Goal: Transaction & Acquisition: Obtain resource

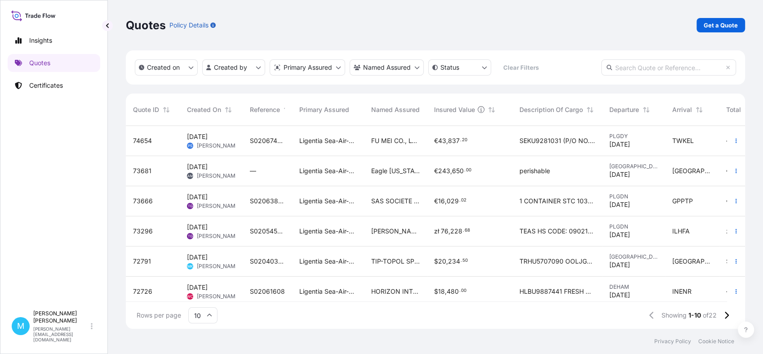
scroll to position [199, 611]
click at [69, 84] on link "Certificates" at bounding box center [54, 85] width 93 height 18
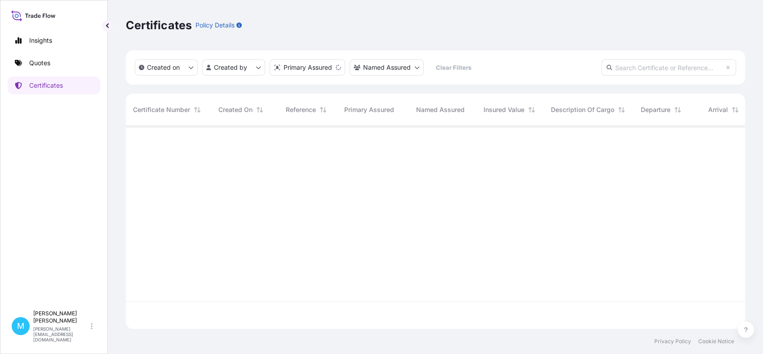
scroll to position [199, 611]
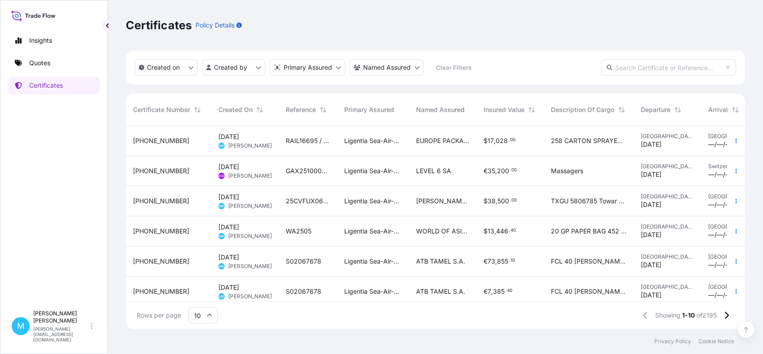
click at [630, 68] on input "text" at bounding box center [668, 67] width 135 height 16
paste input "[PHONE_NUMBER]"
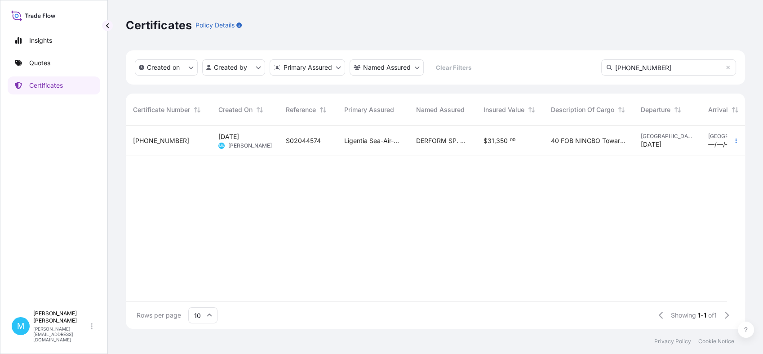
type input "[PHONE_NUMBER]"
click at [264, 146] on span "[PERSON_NAME]" at bounding box center [250, 145] width 44 height 7
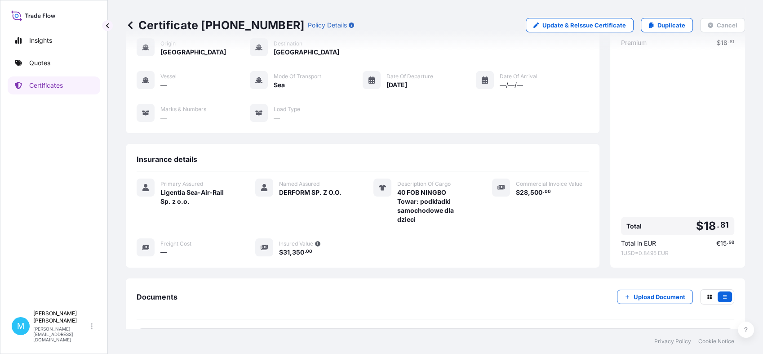
scroll to position [100, 0]
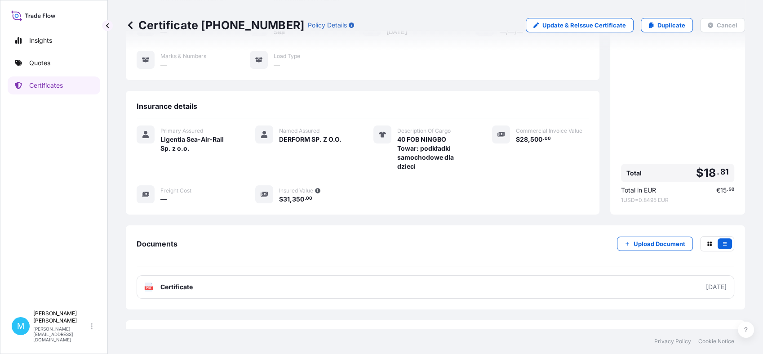
click at [119, 170] on div "Certificate [PHONE_NUMBER] Policy Details Update & Reissue Certificate Duplicat…" at bounding box center [435, 164] width 655 height 328
click at [36, 86] on p "Certificates" at bounding box center [46, 85] width 34 height 9
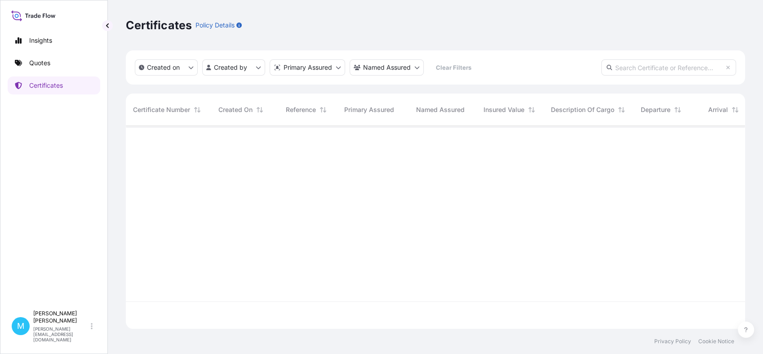
scroll to position [199, 611]
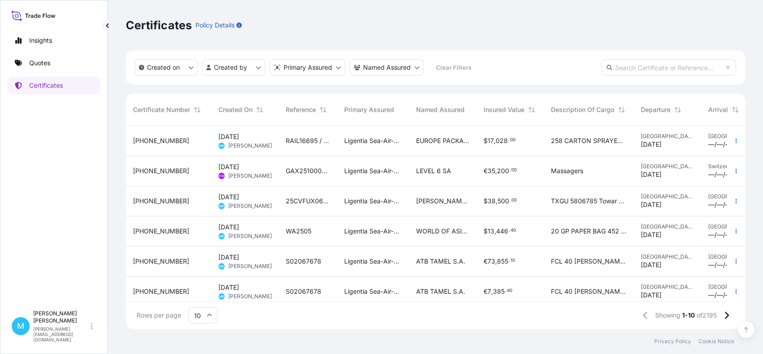
click at [641, 63] on input "text" at bounding box center [668, 67] width 135 height 16
paste input "[PHONE_NUMBER]"
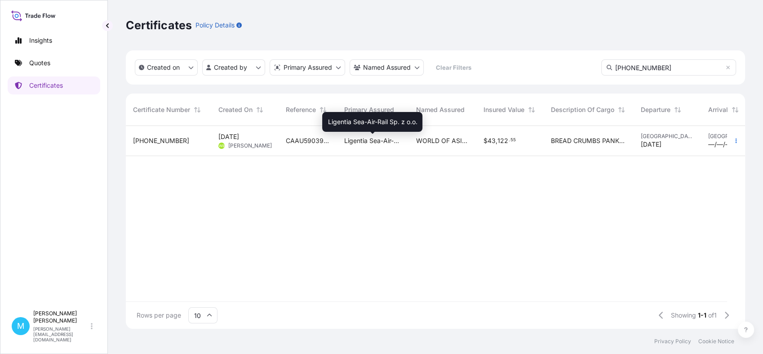
type input "[PHONE_NUMBER]"
click at [346, 142] on span "Ligentia Sea-Air-Rail Sp. z o.o." at bounding box center [373, 140] width 58 height 9
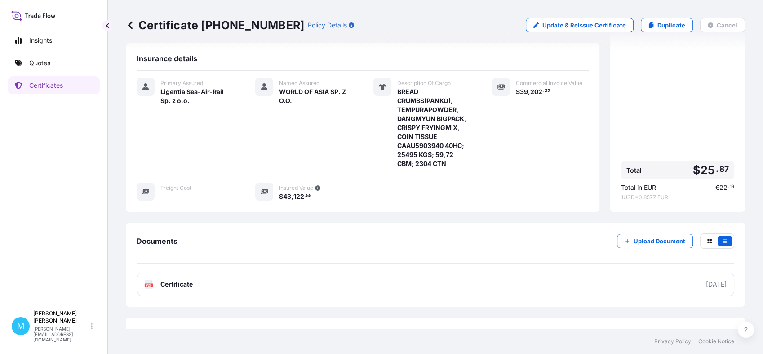
scroll to position [150, 0]
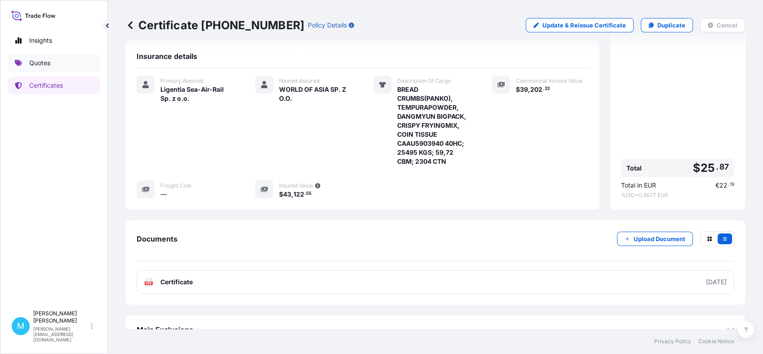
click at [64, 58] on link "Quotes" at bounding box center [54, 63] width 93 height 18
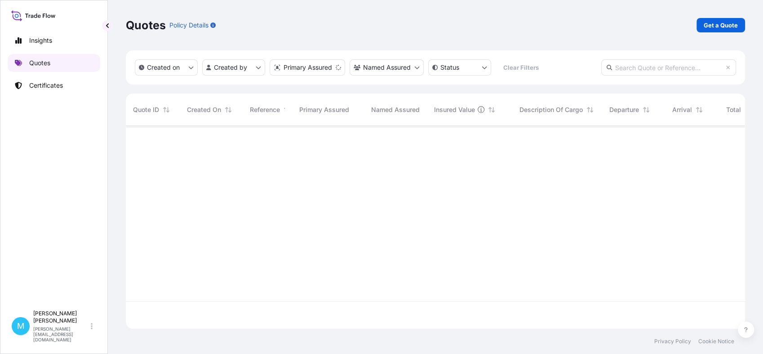
scroll to position [199, 611]
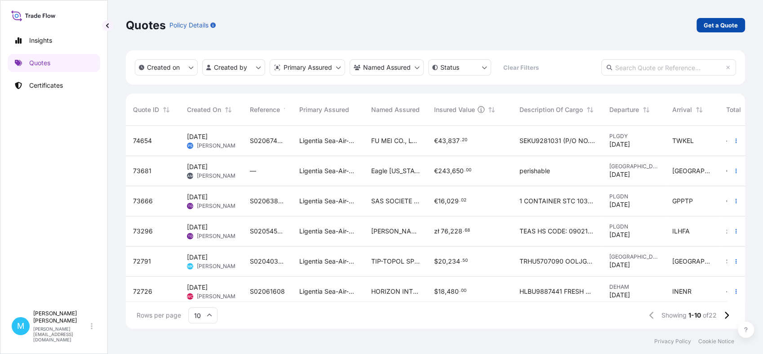
click at [713, 26] on p "Get a Quote" at bounding box center [721, 25] width 34 height 9
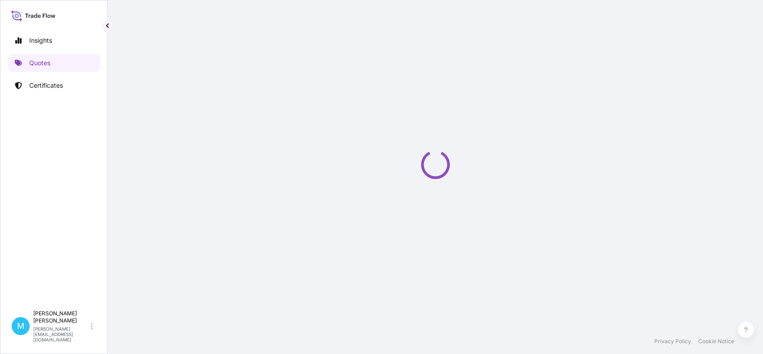
select select "Sea"
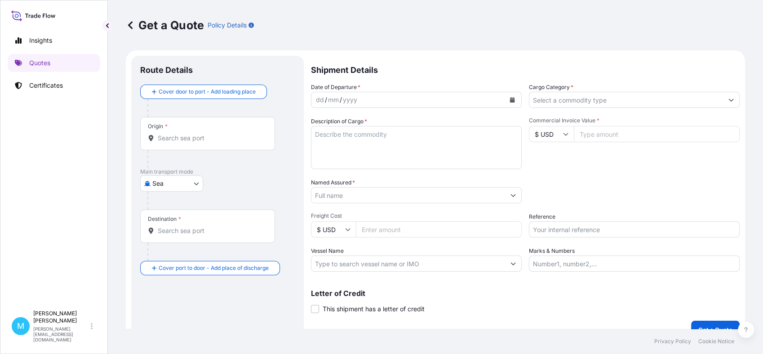
scroll to position [14, 0]
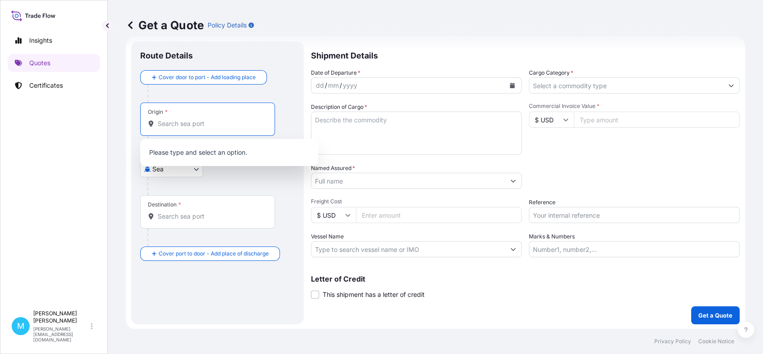
click at [193, 124] on input "Origin *" at bounding box center [211, 123] width 106 height 9
click at [194, 126] on input "Origin * Please select an origin" at bounding box center [211, 123] width 106 height 9
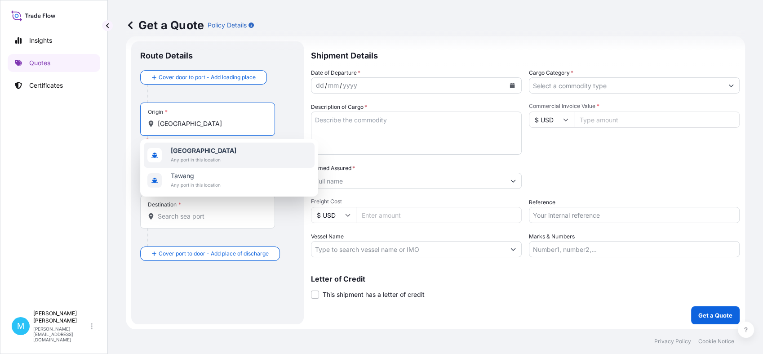
click at [191, 150] on b "[GEOGRAPHIC_DATA]" at bounding box center [204, 150] width 66 height 8
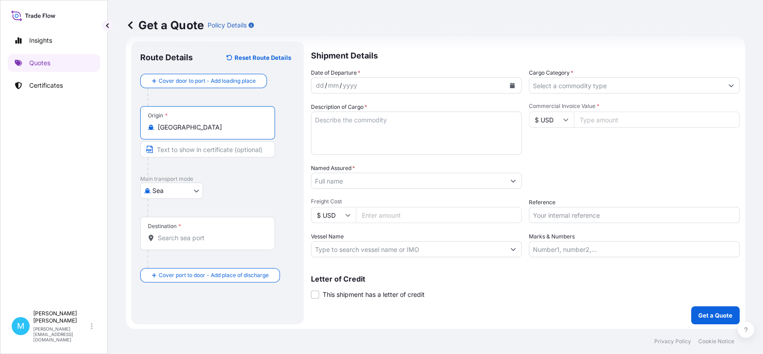
type input "[GEOGRAPHIC_DATA]"
click at [178, 236] on input "Destination *" at bounding box center [211, 237] width 106 height 9
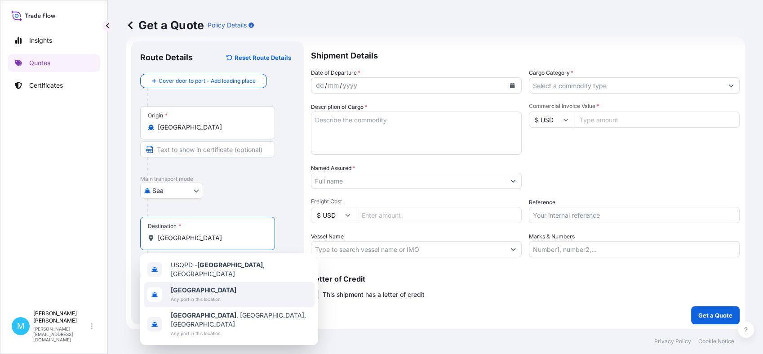
click at [185, 286] on b "[GEOGRAPHIC_DATA]" at bounding box center [204, 290] width 66 height 8
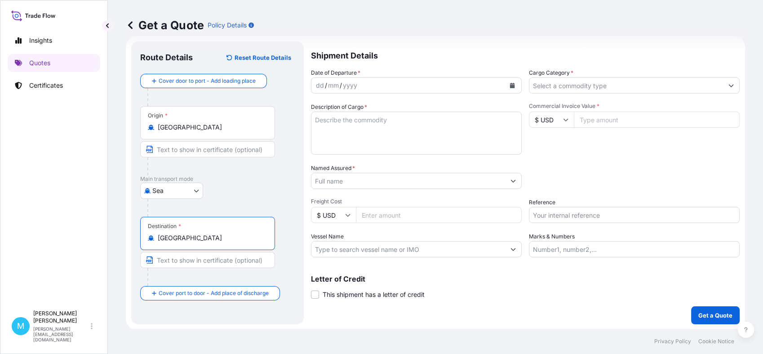
type input "[GEOGRAPHIC_DATA]"
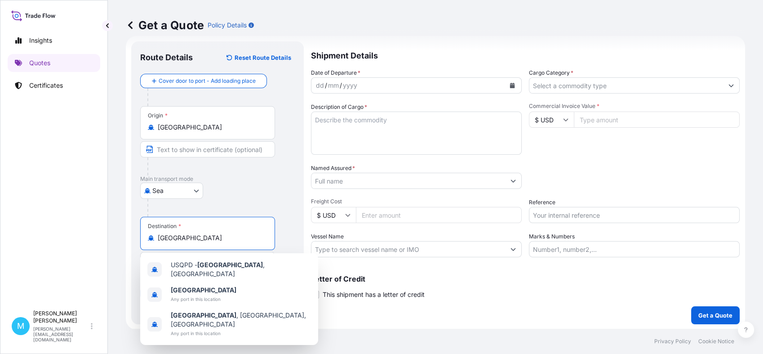
click at [510, 85] on icon "Calendar" at bounding box center [512, 85] width 5 height 5
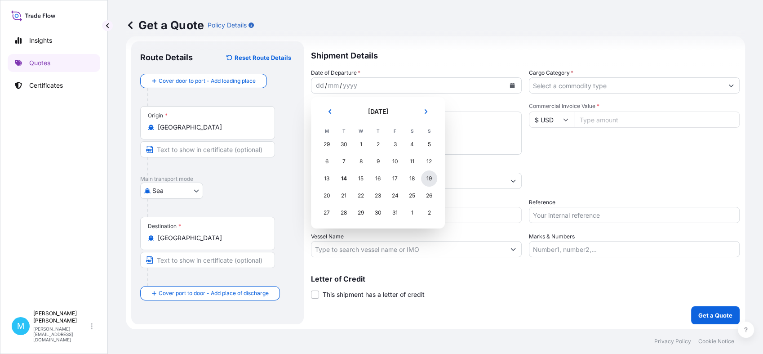
click at [430, 181] on div "19" at bounding box center [429, 178] width 16 height 16
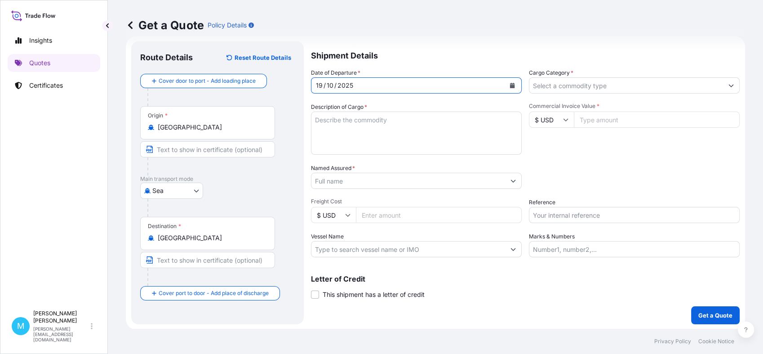
click at [372, 124] on textarea "Description of Cargo *" at bounding box center [416, 132] width 211 height 43
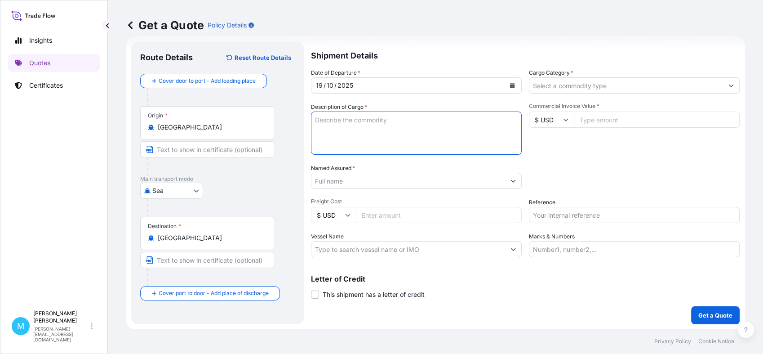
paste textarea "Product: Self-tapping screws, iron"
paste textarea "FCL (28 palet"
type textarea "Product: Self-tapping screws, iron FCL (28 palet"
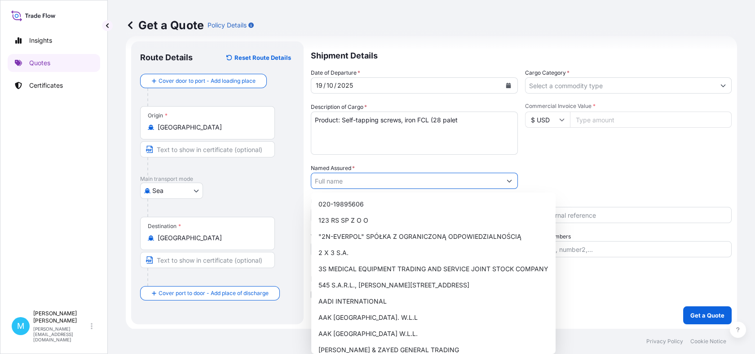
click at [367, 182] on input "Named Assured *" at bounding box center [406, 181] width 190 height 16
paste input "Aztec International"
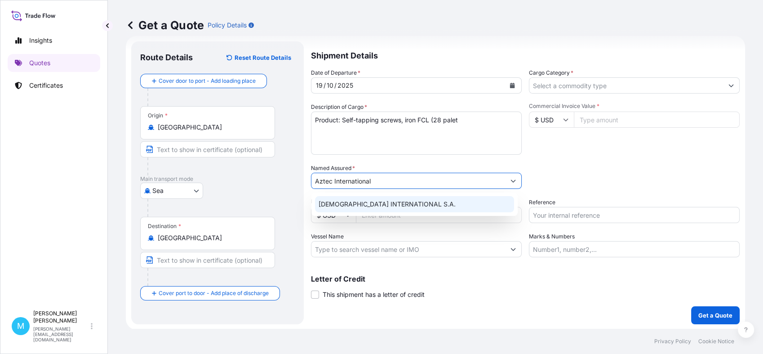
click at [421, 202] on div "[DEMOGRAPHIC_DATA] INTERNATIONAL S.A." at bounding box center [414, 204] width 199 height 16
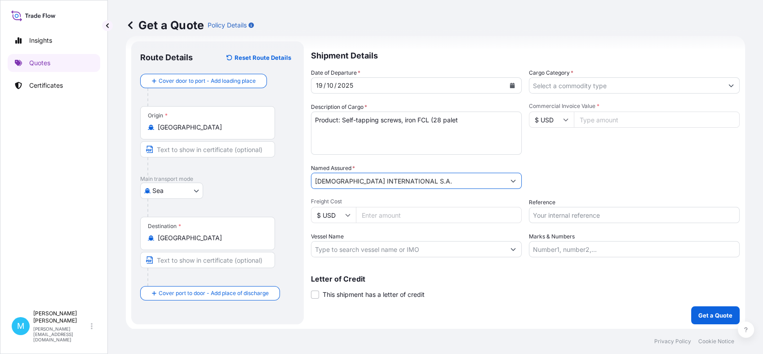
type input "[DEMOGRAPHIC_DATA] INTERNATIONAL S.A."
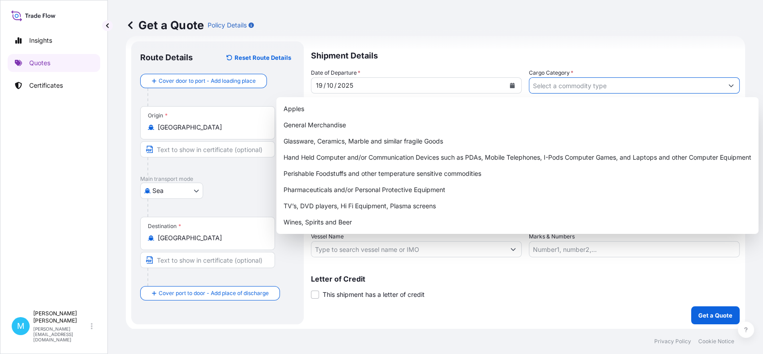
click at [597, 86] on input "Cargo Category *" at bounding box center [626, 85] width 194 height 16
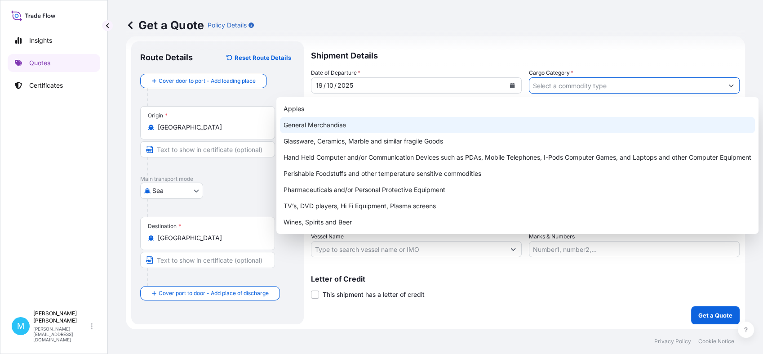
click at [350, 122] on div "General Merchandise" at bounding box center [517, 125] width 475 height 16
type input "General Merchandise"
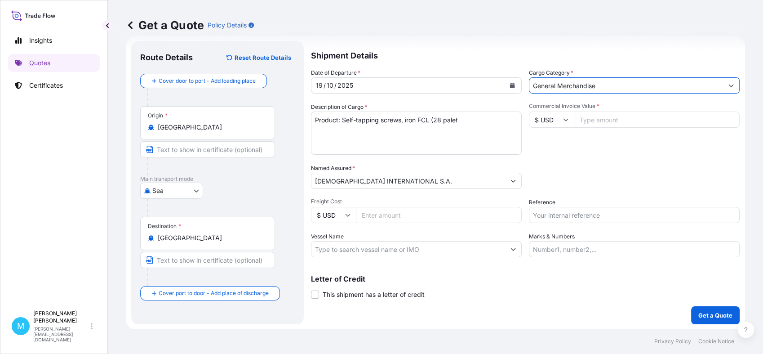
click at [603, 118] on input "Commercial Invoice Value *" at bounding box center [657, 119] width 166 height 16
click at [563, 120] on icon at bounding box center [565, 119] width 5 height 5
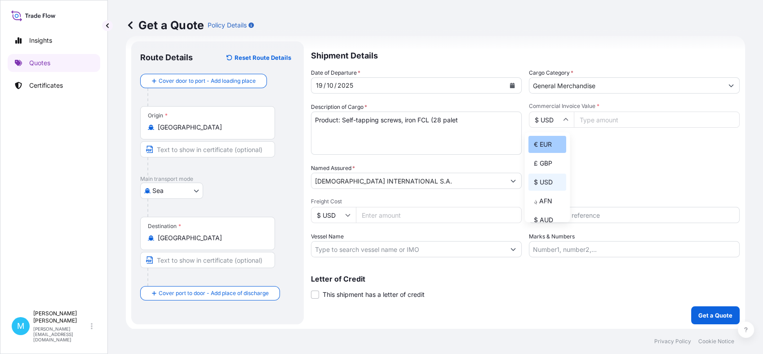
click at [551, 143] on div "€ EUR" at bounding box center [547, 144] width 38 height 17
type input "€ EUR"
click at [598, 117] on input "Commercial Invoice Value *" at bounding box center [657, 119] width 166 height 16
paste input "29822.40"
type input "29822.40"
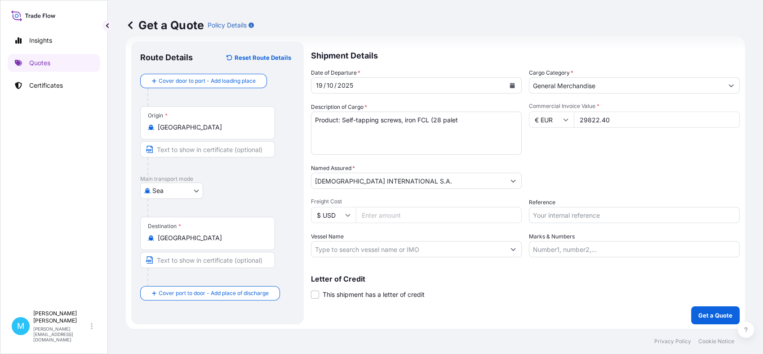
click at [559, 213] on input "Reference" at bounding box center [634, 215] width 211 height 16
click at [540, 215] on input "Reference" at bounding box center [634, 215] width 211 height 16
paste input "S02065029"
type input "S02065029"
click at [709, 313] on p "Get a Quote" at bounding box center [715, 314] width 34 height 9
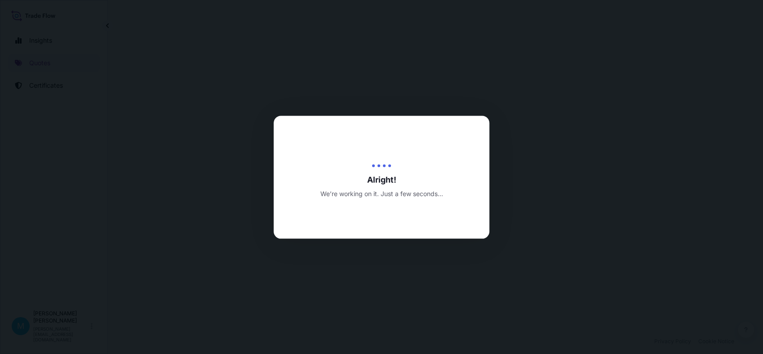
select select "Sea"
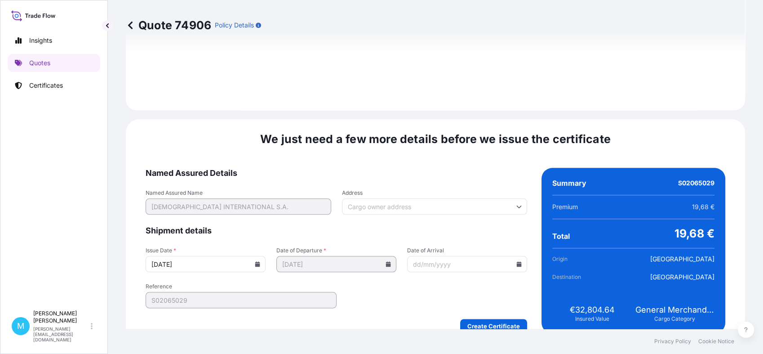
scroll to position [999, 0]
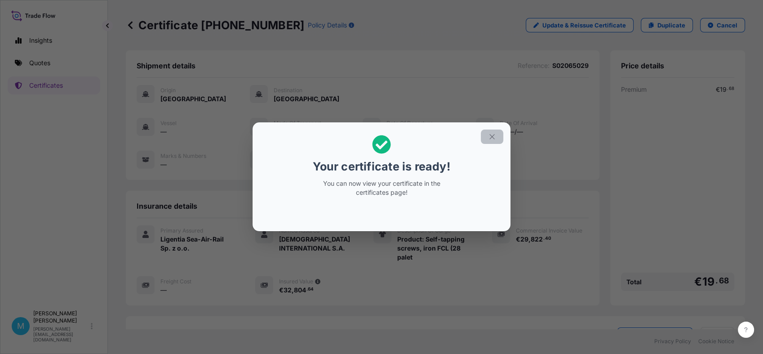
click at [492, 136] on icon "button" at bounding box center [491, 136] width 5 height 5
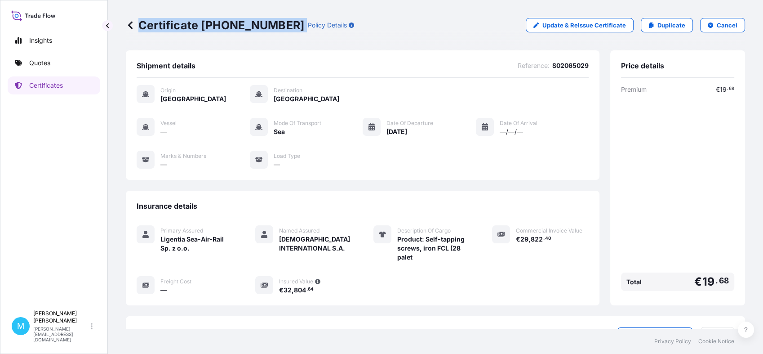
click at [283, 26] on div "Certificate [PHONE_NUMBER] Policy Details" at bounding box center [240, 25] width 228 height 14
copy p "Certificate [PHONE_NUMBER]"
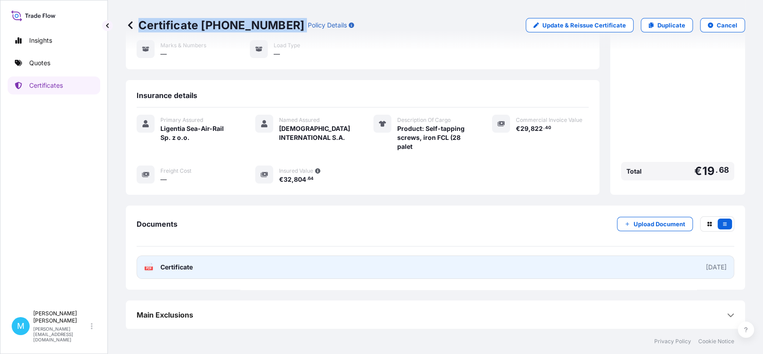
click at [384, 263] on link "PDF Certificate [DATE]" at bounding box center [436, 266] width 598 height 23
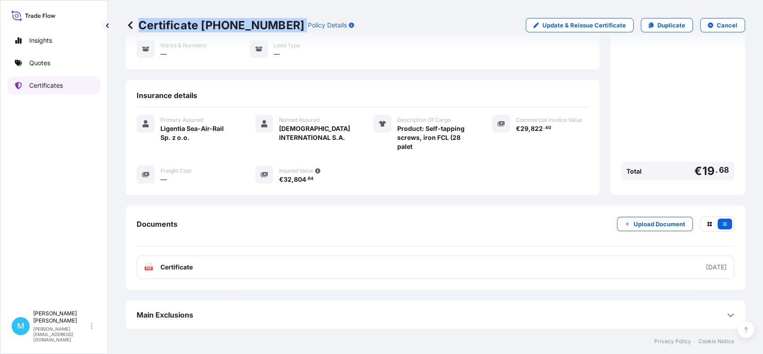
click at [46, 82] on p "Certificates" at bounding box center [46, 85] width 34 height 9
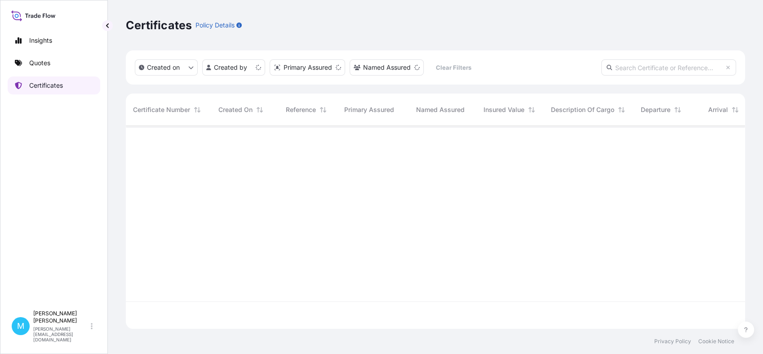
scroll to position [199, 611]
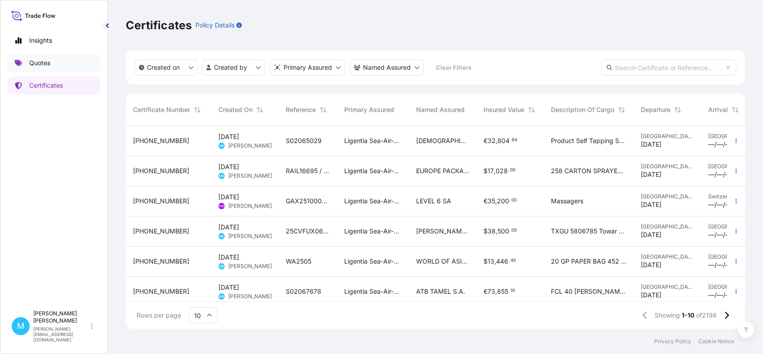
click at [60, 64] on link "Quotes" at bounding box center [54, 63] width 93 height 18
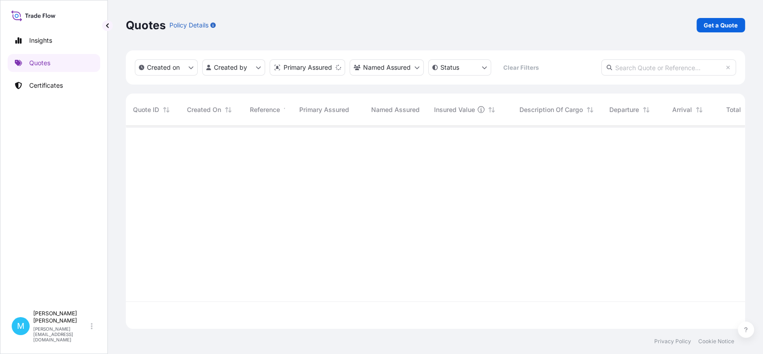
scroll to position [199, 611]
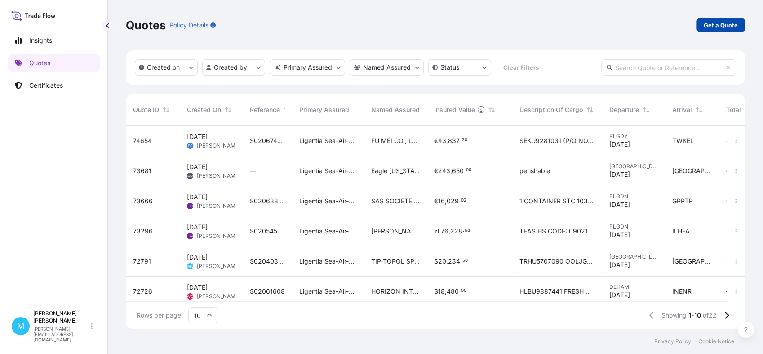
click at [715, 27] on p "Get a Quote" at bounding box center [721, 25] width 34 height 9
select select "Sea"
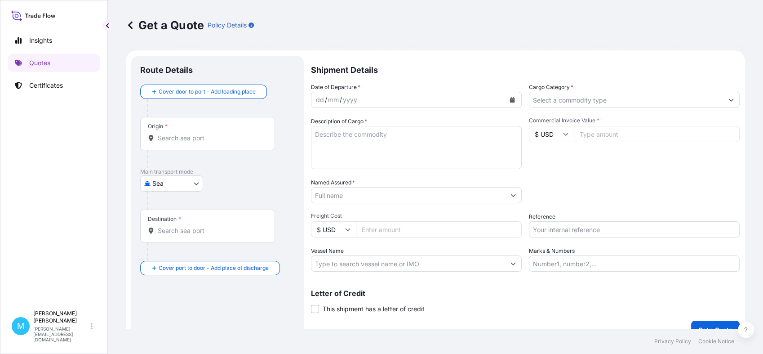
scroll to position [14, 0]
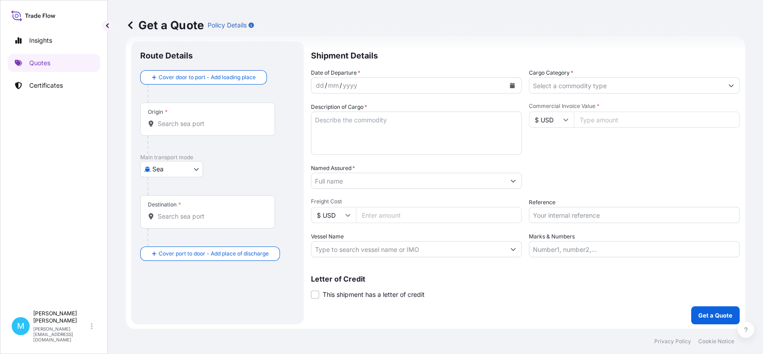
click at [173, 126] on input "Origin *" at bounding box center [211, 123] width 106 height 9
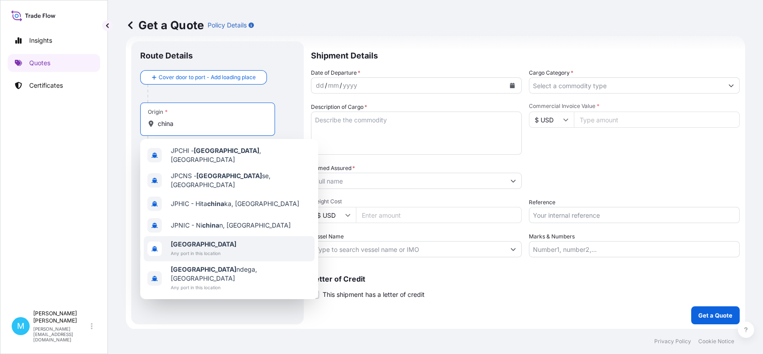
click at [194, 240] on span "[GEOGRAPHIC_DATA]" at bounding box center [204, 243] width 66 height 9
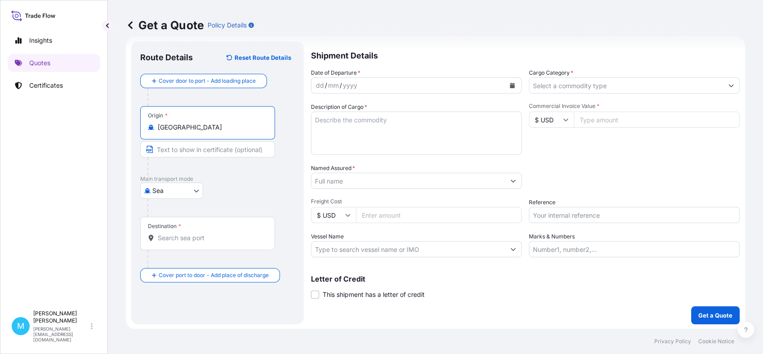
type input "[GEOGRAPHIC_DATA]"
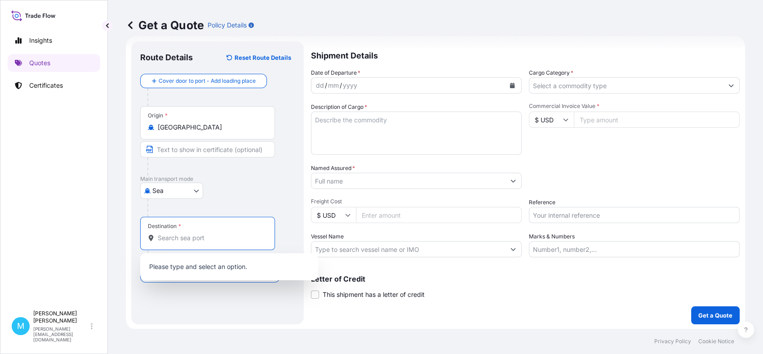
click at [175, 239] on input "Destination *" at bounding box center [211, 237] width 106 height 9
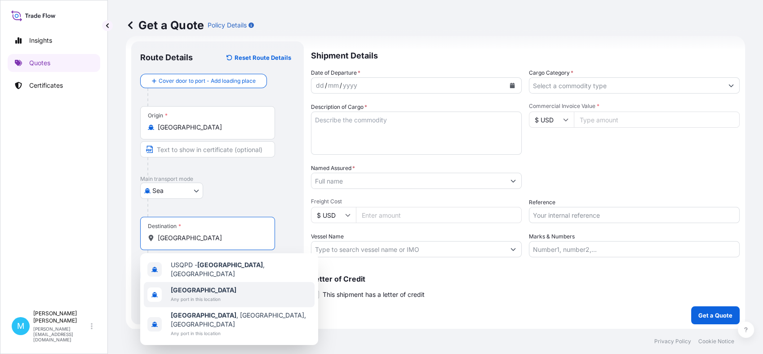
click at [180, 294] on span "Any port in this location" at bounding box center [204, 298] width 66 height 9
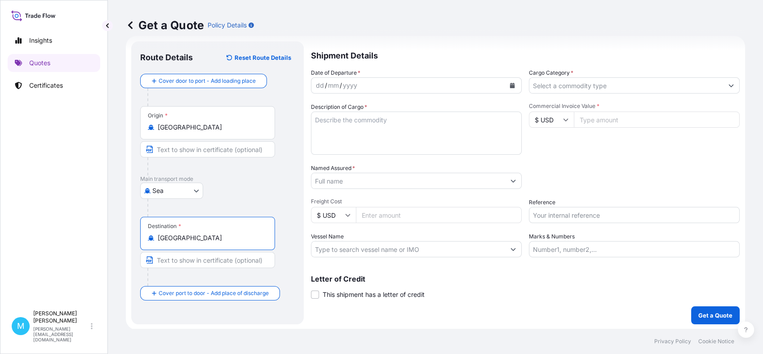
type input "[GEOGRAPHIC_DATA]"
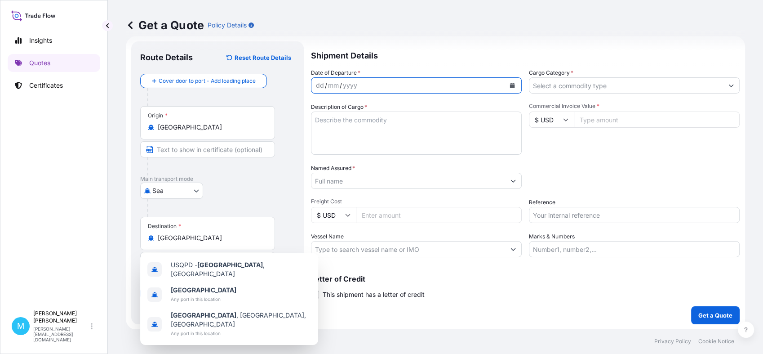
click at [510, 83] on icon "Calendar" at bounding box center [512, 85] width 5 height 5
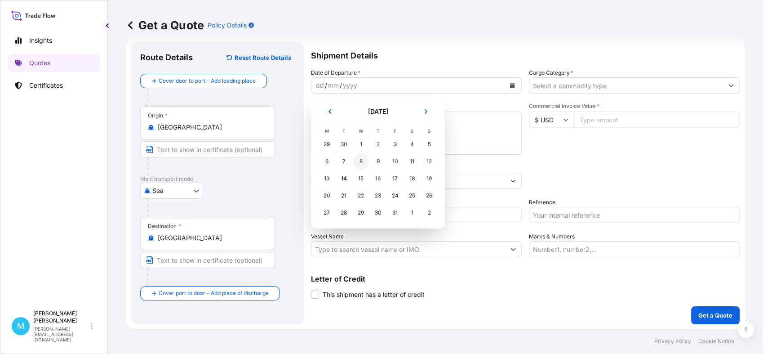
click at [360, 164] on div "8" at bounding box center [361, 161] width 16 height 16
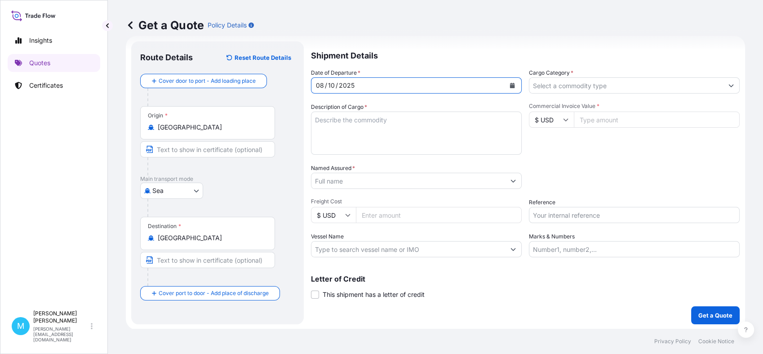
click at [330, 122] on textarea "Description of Cargo *" at bounding box center [416, 132] width 211 height 43
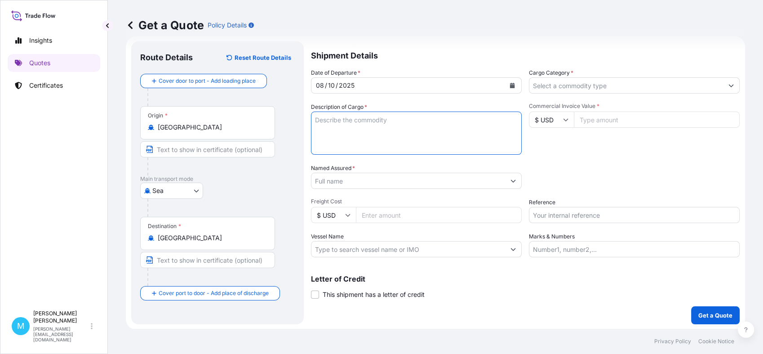
paste textarea "CSNU5761933 OOLJPM9059 40HC 14451.30 KG 67.49 M3 1574 CTN"
paste textarea "WATER HOSE REEL"
paste textarea "COLOR BOX MOUNTING BRACKET 55-411 CASING OF THE HOSE REEL"
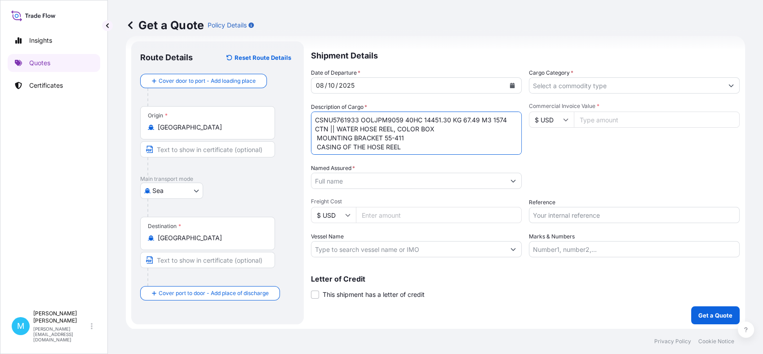
click at [318, 137] on textarea "CSNU5761933 OOLJPM9059 40HC 14451.30 KG 67.49 M3 1574 CTN || WATER HOSE REEL, C…" at bounding box center [416, 132] width 211 height 43
click at [315, 148] on textarea "CSNU5761933 OOLJPM9059 40HC 14451.30 KG 67.49 M3 1574 CTN || WATER HOSE REEL, C…" at bounding box center [416, 132] width 211 height 43
type textarea "CSNU5761933 OOLJPM9059 40HC 14451.30 KG 67.49 M3 1574 CTN || WATER HOSE REEL, C…"
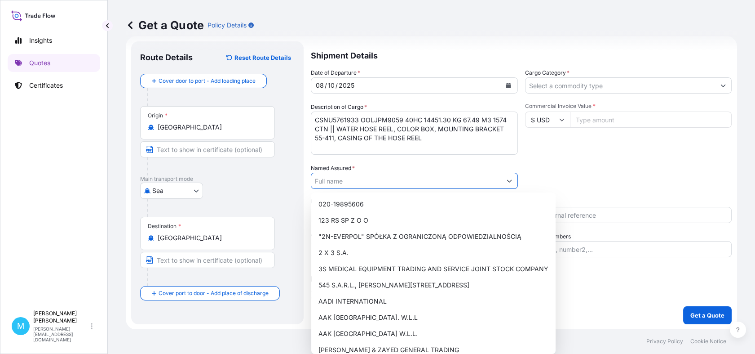
click at [341, 179] on input "Named Assured *" at bounding box center [406, 181] width 190 height 16
paste input "CELL-FAST SP. Z O. O."
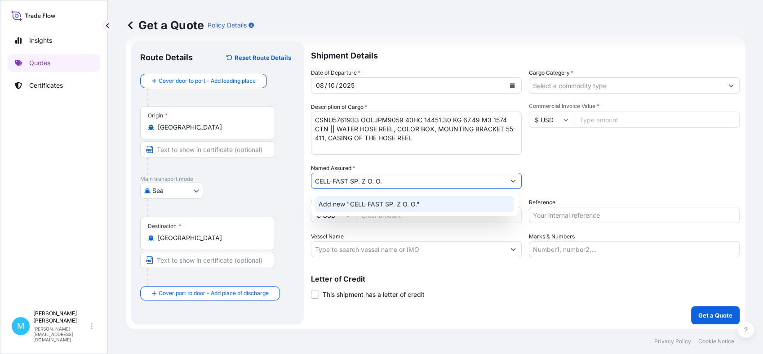
click at [393, 204] on span "Add new "CELL-FAST SP. Z O. O."" at bounding box center [369, 203] width 101 height 9
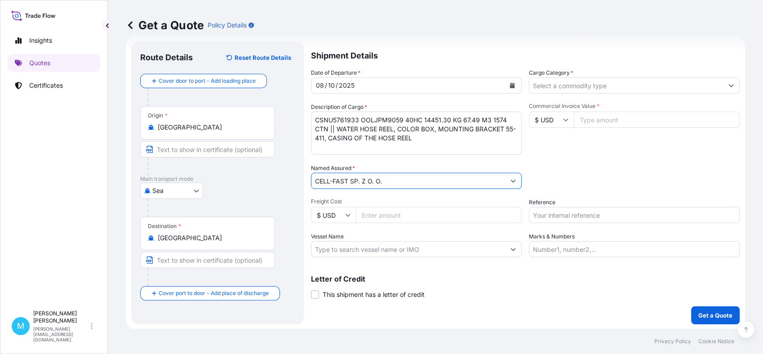
type input "CELL-FAST SP. Z O. O."
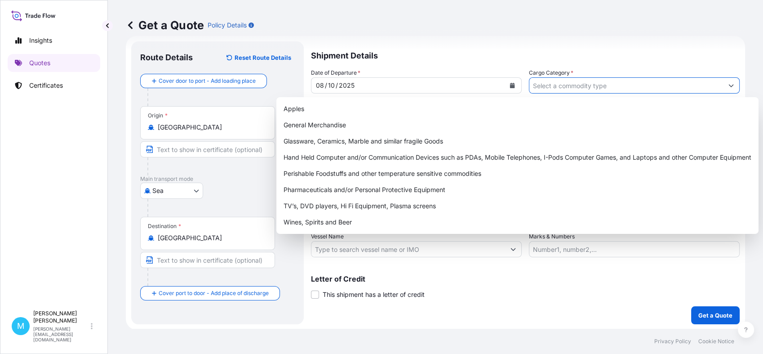
click at [583, 85] on input "Cargo Category *" at bounding box center [626, 85] width 194 height 16
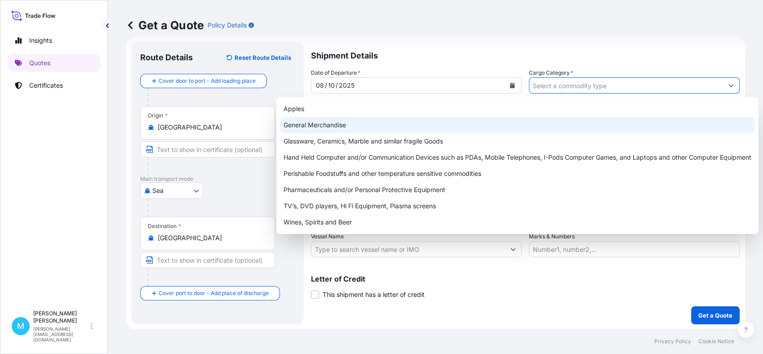
click at [365, 127] on div "General Merchandise" at bounding box center [517, 125] width 475 height 16
type input "General Merchandise"
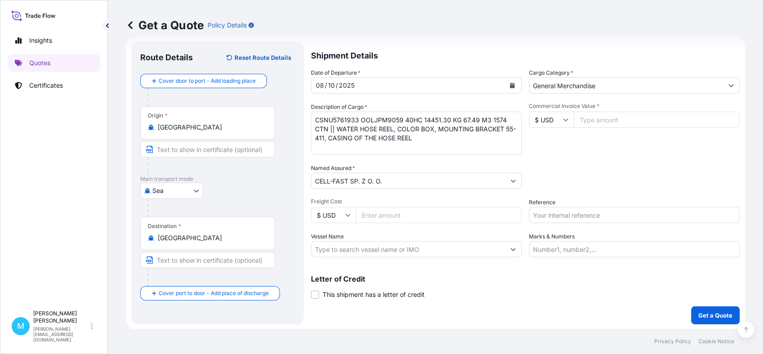
click at [597, 121] on input "Commercial Invoice Value *" at bounding box center [657, 119] width 166 height 16
paste input "55590.50"
type input "55590.50"
click at [540, 214] on input "Reference" at bounding box center [634, 215] width 211 height 16
paste input "S02061798"
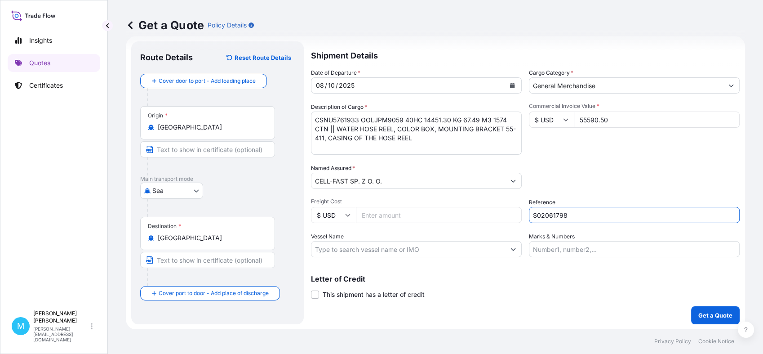
type input "S02061798"
click at [336, 148] on textarea "CSNU5761933 OOLJPM9059 40HC 14451.30 KG 67.49 M3 1574 CTN || WATER HOSE REEL, C…" at bounding box center [416, 132] width 211 height 43
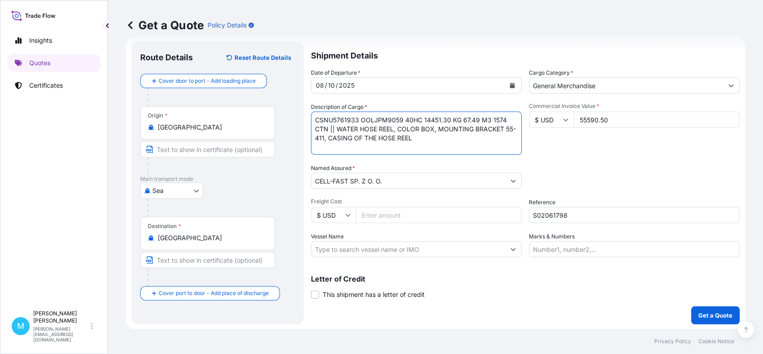
click at [443, 139] on textarea "CSNU5761933 OOLJPM9059 40HC 14451.30 KG 67.49 M3 1574 CTN || WATER HOSE REEL, C…" at bounding box center [416, 132] width 211 height 43
paste textarea "ZH2025-263"
paste textarea "ZZW/00021/07/2025/ZAR_DIM"
type textarea "CSNU5761933 OOLJPM9059 40HC 14451.30 KG 67.49 M3 1574 CTN || WATER HOSE REEL, C…"
click at [700, 312] on p "Get a Quote" at bounding box center [715, 314] width 34 height 9
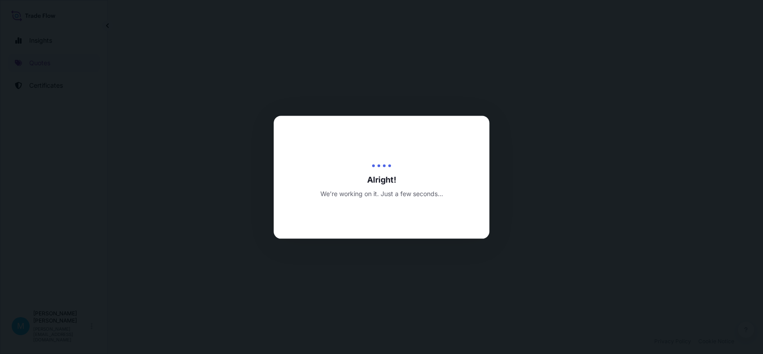
select select "Sea"
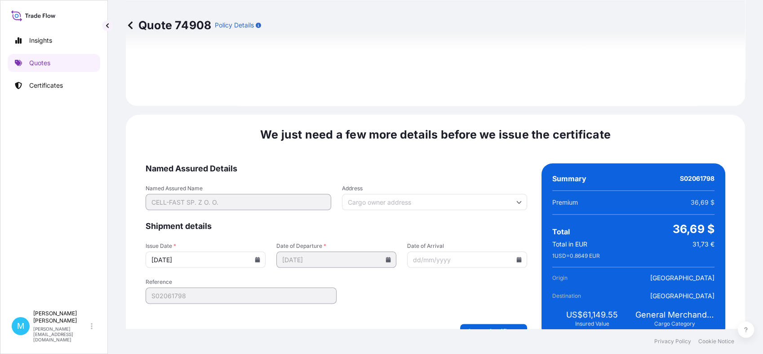
scroll to position [1017, 0]
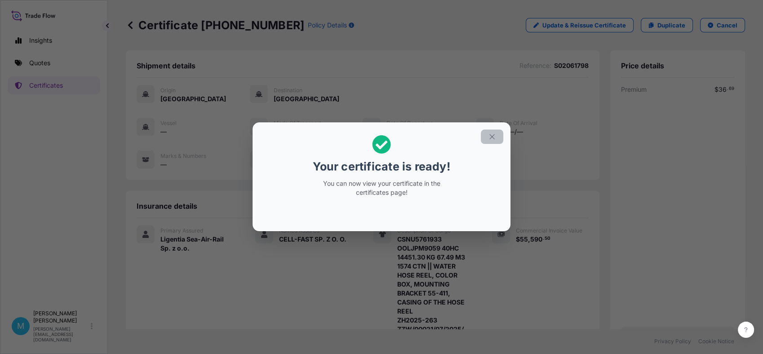
click at [491, 136] on icon "button" at bounding box center [491, 136] width 5 height 5
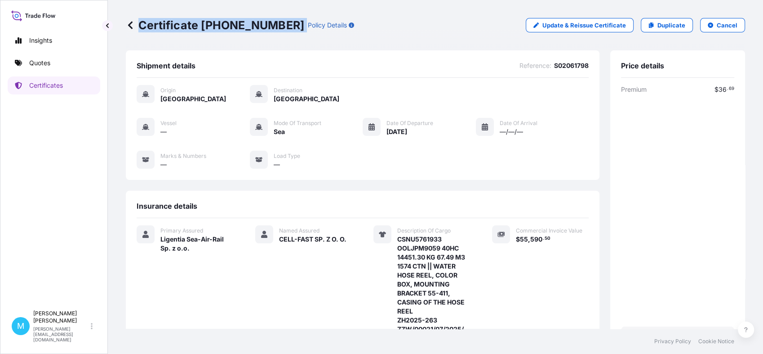
drag, startPoint x: 282, startPoint y: 27, endPoint x: 140, endPoint y: 29, distance: 141.5
click at [140, 29] on div "Certificate [PHONE_NUMBER] Policy Details" at bounding box center [240, 25] width 228 height 14
copy p "Certificate [PHONE_NUMBER]"
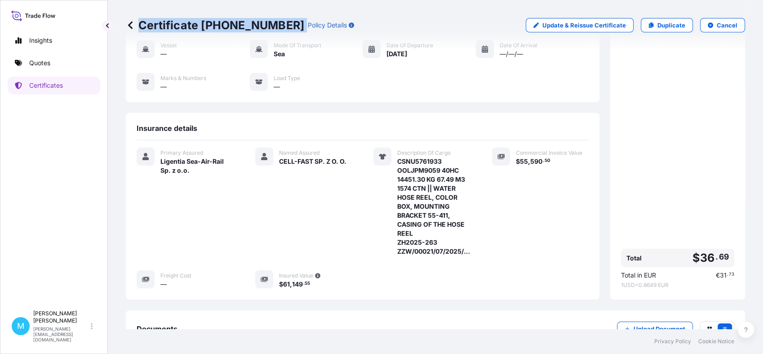
scroll to position [150, 0]
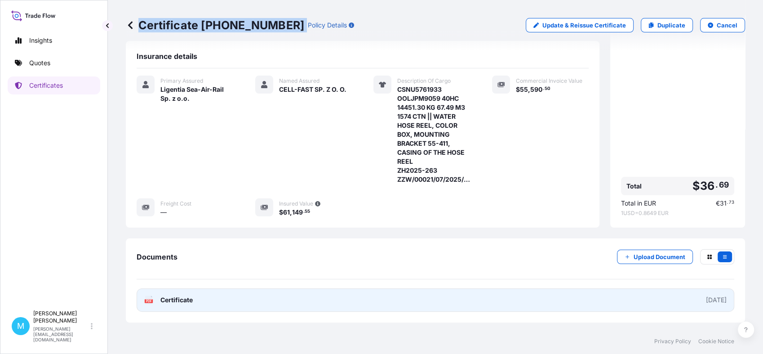
click at [383, 299] on link "PDF Certificate [DATE]" at bounding box center [436, 299] width 598 height 23
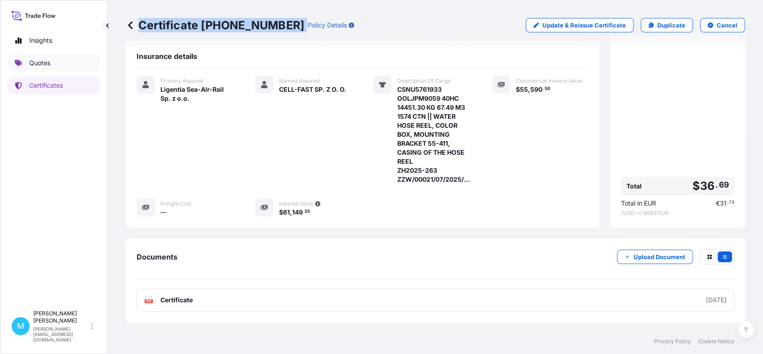
click at [72, 61] on link "Quotes" at bounding box center [54, 63] width 93 height 18
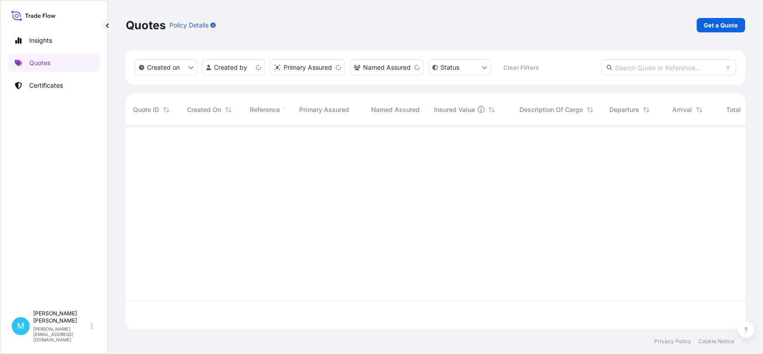
scroll to position [199, 611]
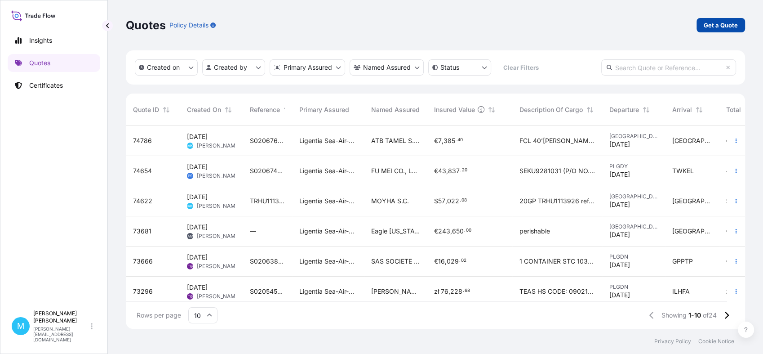
click at [717, 21] on p "Get a Quote" at bounding box center [721, 25] width 34 height 9
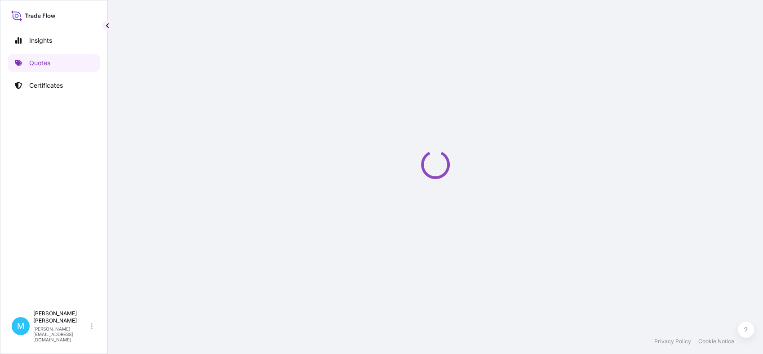
scroll to position [14, 0]
select select "Sea"
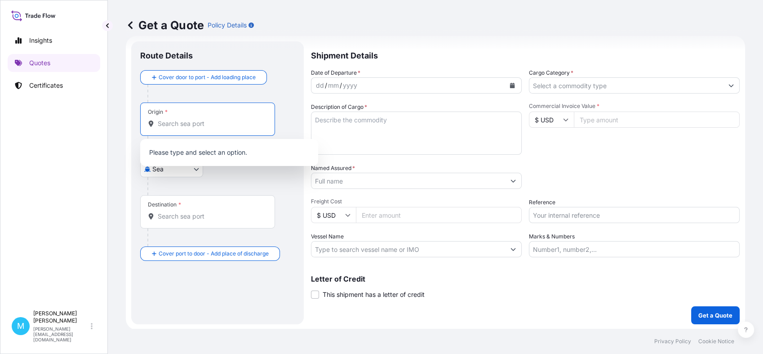
click at [176, 122] on input "Origin *" at bounding box center [211, 123] width 106 height 9
click at [195, 173] on body "0 options available. Insights Quotes Certificates M [PERSON_NAME] [PERSON_NAME]…" at bounding box center [381, 177] width 763 height 354
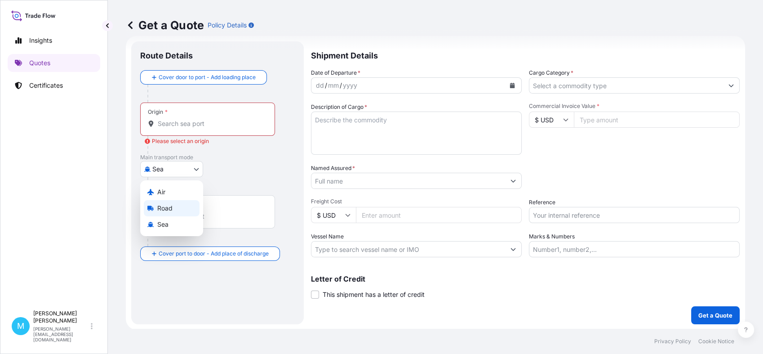
click at [174, 208] on div "Road" at bounding box center [172, 208] width 56 height 16
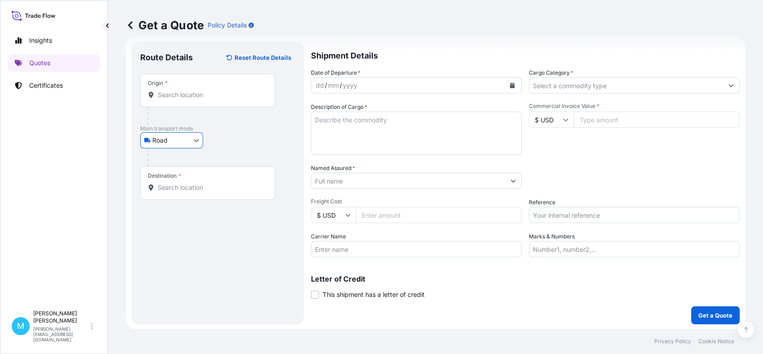
click at [180, 96] on input "Origin *" at bounding box center [211, 94] width 106 height 9
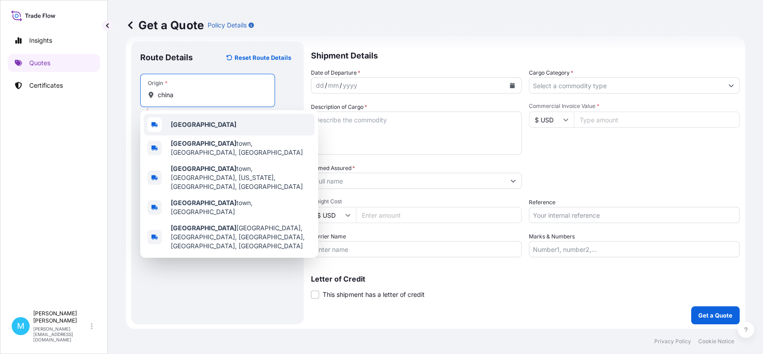
click at [217, 124] on div "[GEOGRAPHIC_DATA]" at bounding box center [229, 125] width 171 height 22
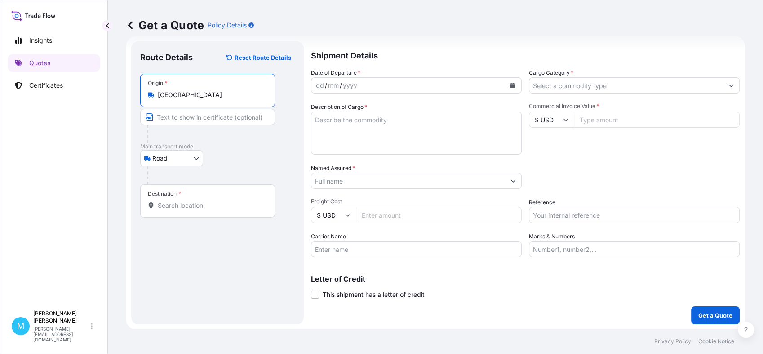
type input "[GEOGRAPHIC_DATA]"
click at [193, 205] on input "Destination *" at bounding box center [211, 205] width 106 height 9
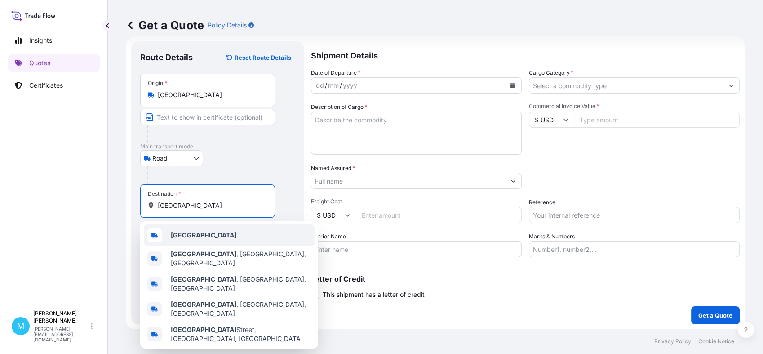
click at [192, 232] on div "[GEOGRAPHIC_DATA]" at bounding box center [229, 235] width 171 height 22
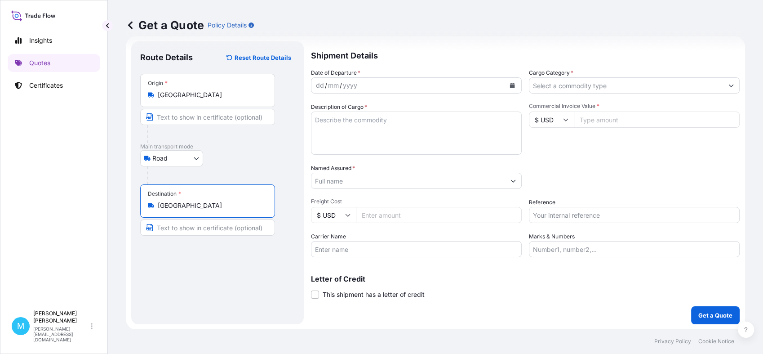
type input "[GEOGRAPHIC_DATA]"
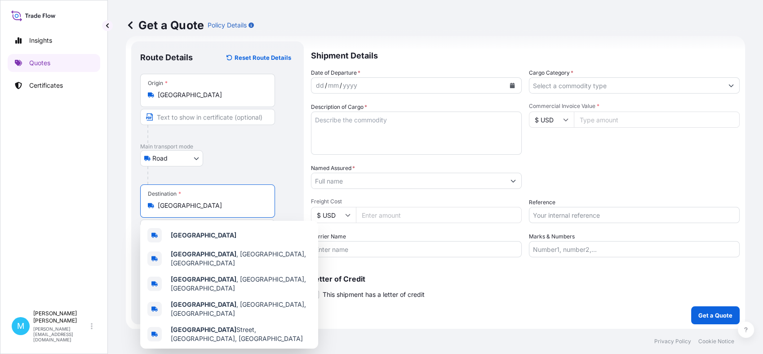
click at [505, 86] on button "Calendar" at bounding box center [512, 85] width 14 height 14
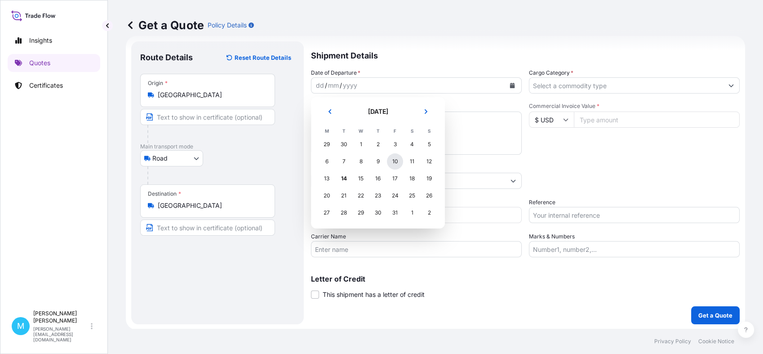
click at [395, 159] on div "10" at bounding box center [395, 161] width 16 height 16
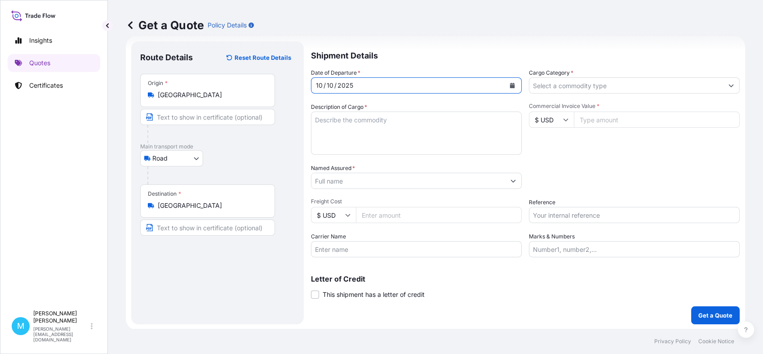
click at [414, 134] on textarea "Description of Cargo *" at bounding box center [416, 132] width 211 height 43
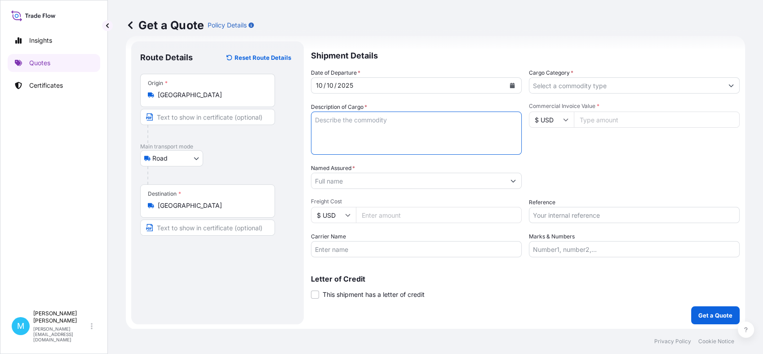
paste textarea "LCGU8042022 SML06053 40HC 5677.00 21.42 12 PLT"
click at [498, 122] on textarea "LCGU8042022 SML06053 40HC 5677.00 21.42 12 PLT ||" at bounding box center [416, 132] width 211 height 43
paste textarea "GATE OPENER"
paste textarea "LAMP"
paste textarea "PHOTOCELL GATE HARDWARE"
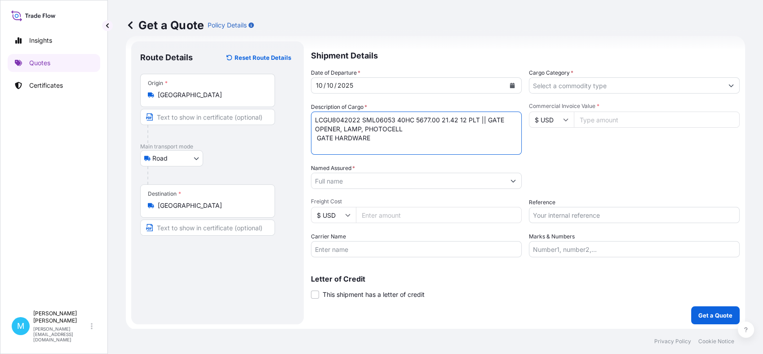
click at [316, 138] on textarea "LCGU8042022 SML06053 40HC 5677.00 21.42 12 PLT || GATE OPENER, LAMP, PHOTOCELL …" at bounding box center [416, 132] width 211 height 43
type textarea "LCGU8042022 SML06053 40HC 5677.00 21.42 12 PLT || GATE OPENER, LAMP, PHOTOCELL,…"
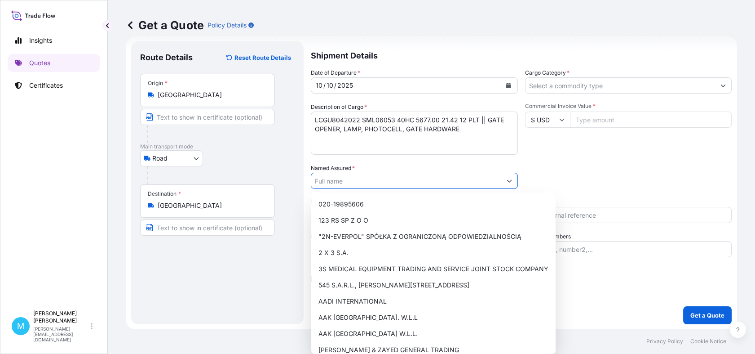
click at [350, 182] on input "Named Assured *" at bounding box center [406, 181] width 190 height 16
click at [361, 181] on input "Named Assured *" at bounding box center [406, 181] width 190 height 16
paste input "[PERSON_NAME] TRADING"
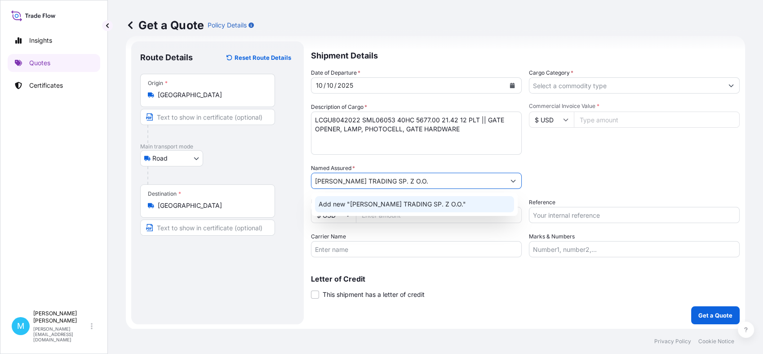
click at [438, 201] on span "Add new "[PERSON_NAME] TRADING SP. Z O.O."" at bounding box center [392, 203] width 147 height 9
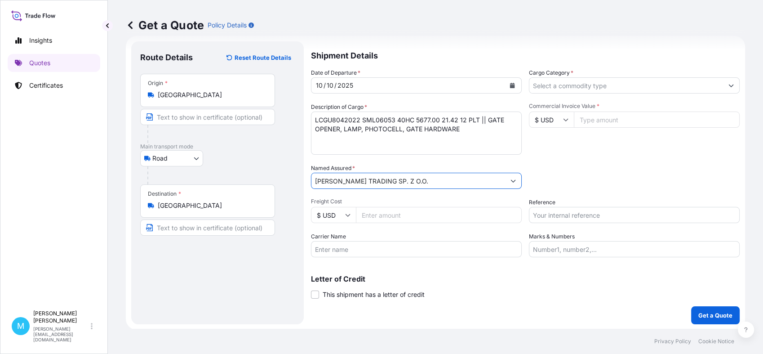
type input "[PERSON_NAME] TRADING SP. Z O.O."
click at [600, 86] on input "Cargo Category *" at bounding box center [626, 85] width 194 height 16
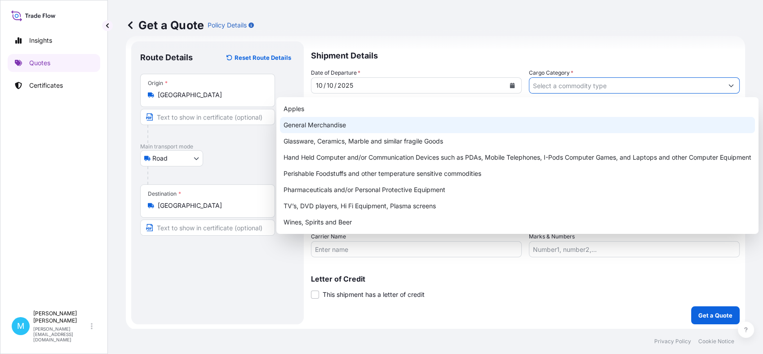
click at [327, 125] on div "General Merchandise" at bounding box center [517, 125] width 475 height 16
type input "General Merchandise"
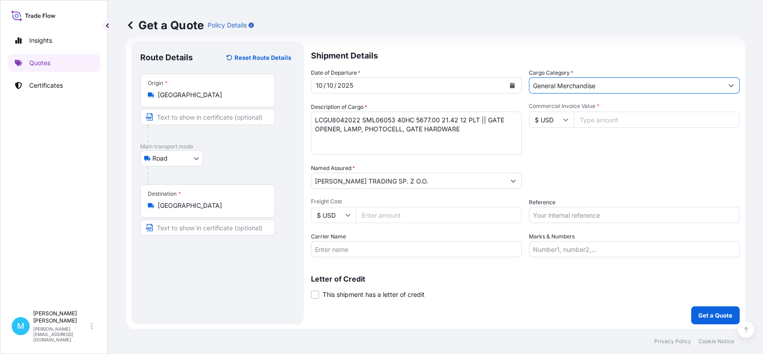
click at [591, 120] on input "Commercial Invoice Value *" at bounding box center [657, 119] width 166 height 16
paste input "40436.90"
type input "40436.90"
click at [561, 212] on input "Reference" at bounding box center [634, 215] width 211 height 16
paste input "S02055677"
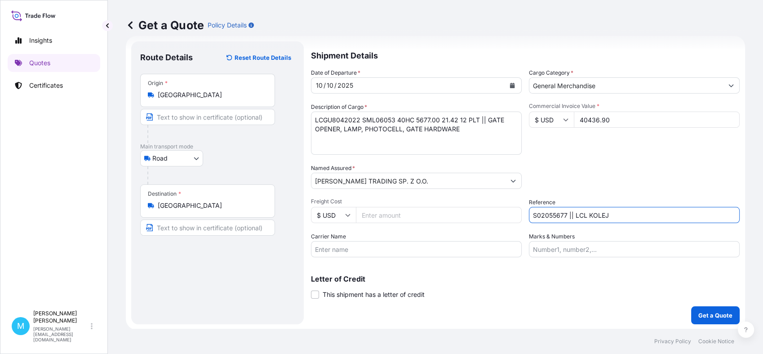
type input "S02055677 || LCL KOLEJ"
click at [709, 313] on p "Get a Quote" at bounding box center [715, 314] width 34 height 9
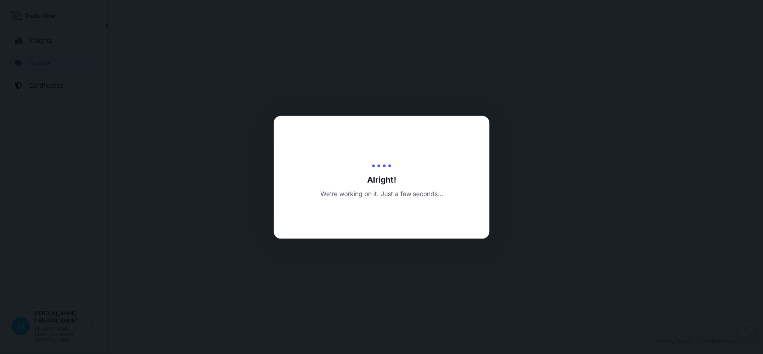
select select "Road"
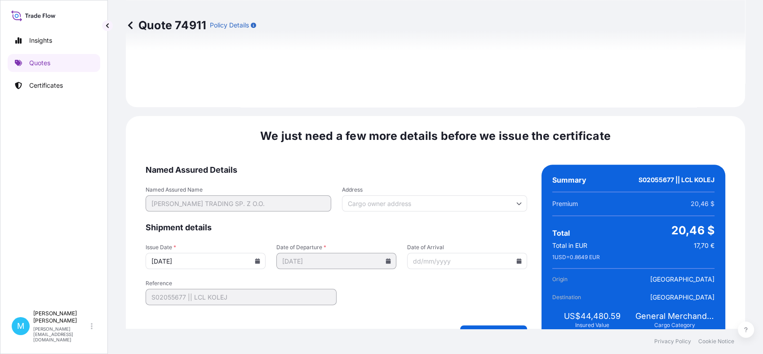
scroll to position [1017, 0]
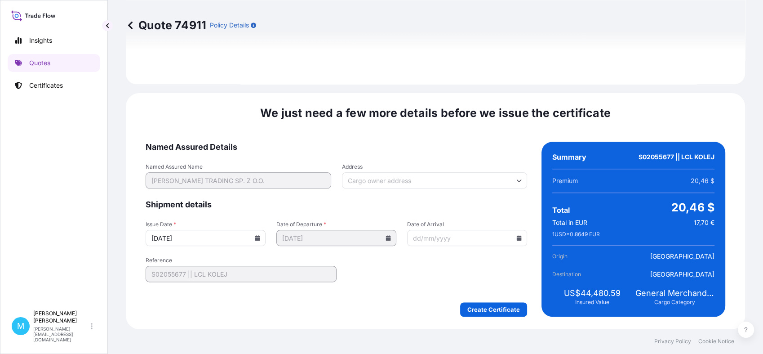
click at [491, 300] on form "Named Assured Details Named Assured Name [PERSON_NAME] TRADING SP. Z O.O. Addre…" at bounding box center [336, 229] width 381 height 175
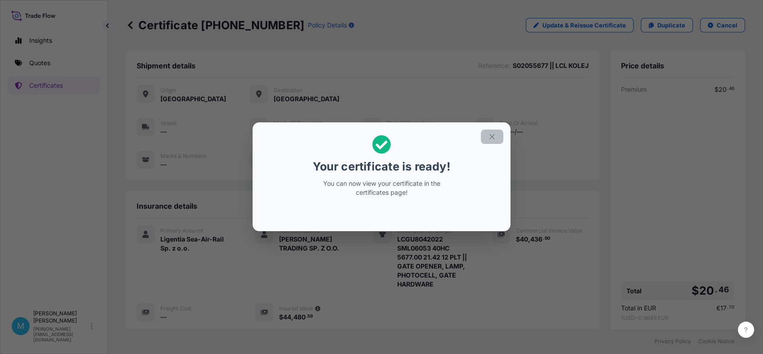
click at [493, 138] on icon "button" at bounding box center [492, 137] width 8 height 8
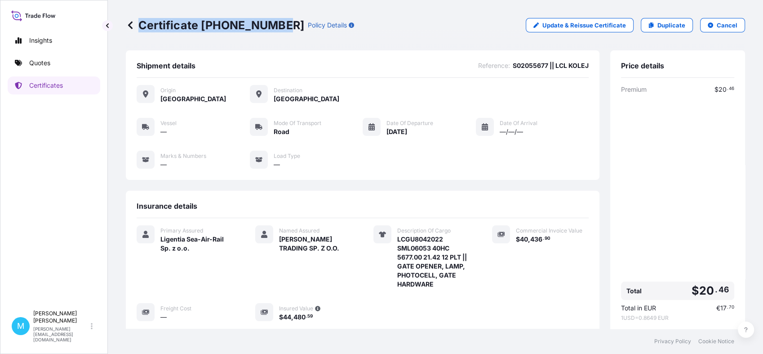
click at [277, 26] on div "Certificate [PHONE_NUMBER] Policy Details" at bounding box center [240, 25] width 228 height 14
copy p "Certificate [PHONE_NUMBER]"
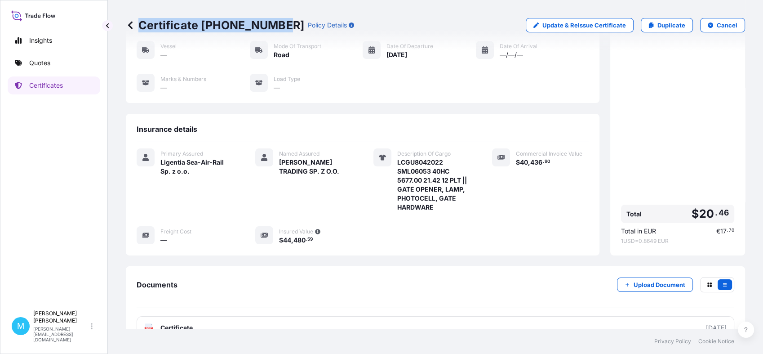
scroll to position [137, 0]
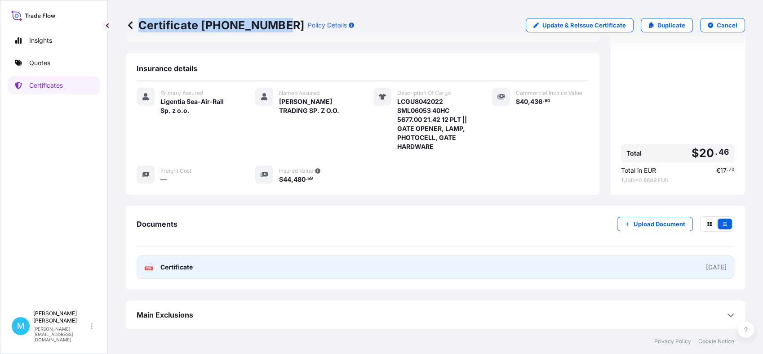
click at [425, 270] on link "PDF Certificate [DATE]" at bounding box center [436, 266] width 598 height 23
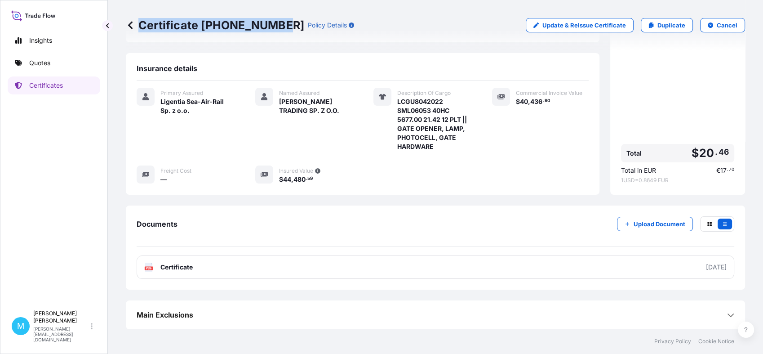
click at [414, 321] on div "Main Exclusions" at bounding box center [436, 315] width 598 height 22
click at [51, 65] on link "Quotes" at bounding box center [54, 63] width 93 height 18
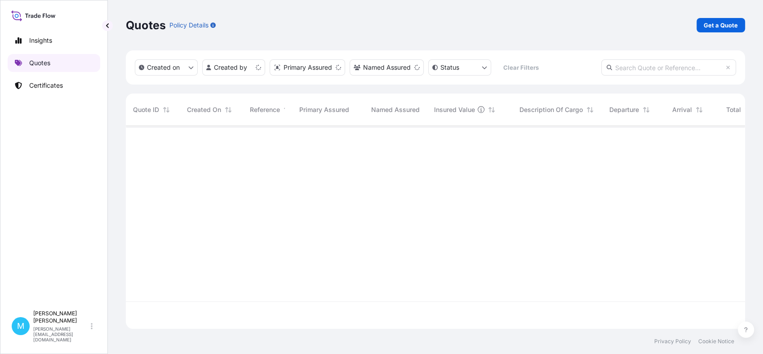
scroll to position [199, 611]
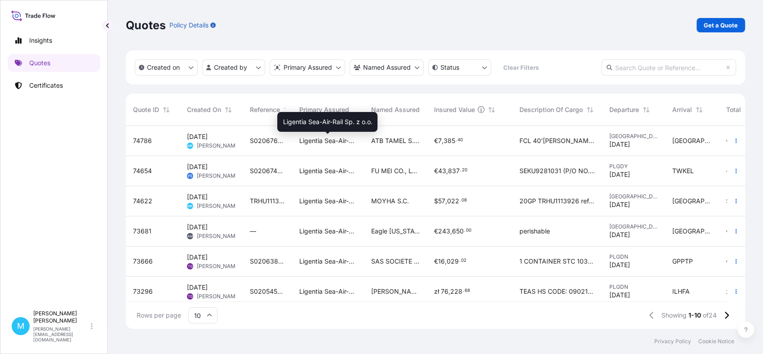
click at [327, 141] on span "Ligentia Sea-Air-Rail Sp. z o.o." at bounding box center [328, 140] width 58 height 9
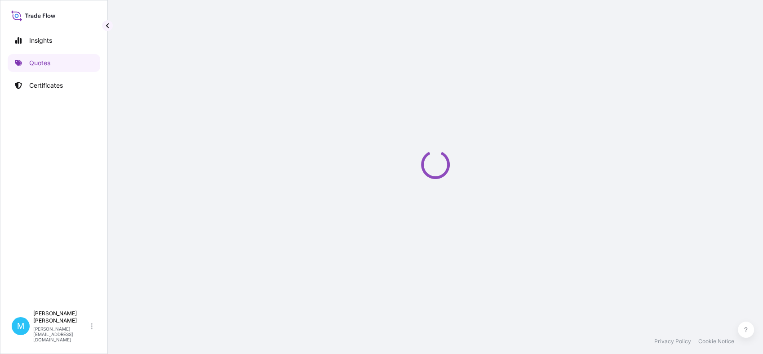
select select "Sea"
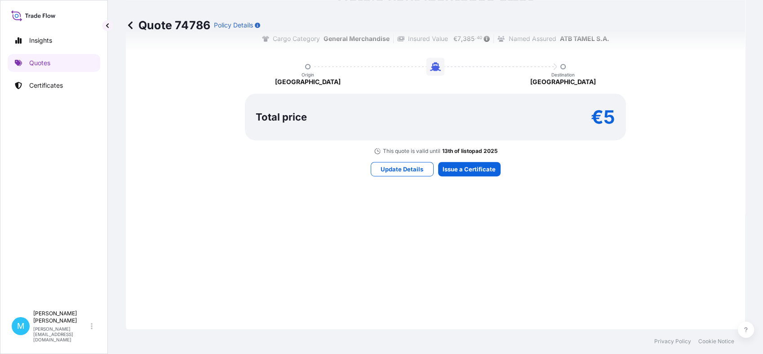
scroll to position [528, 0]
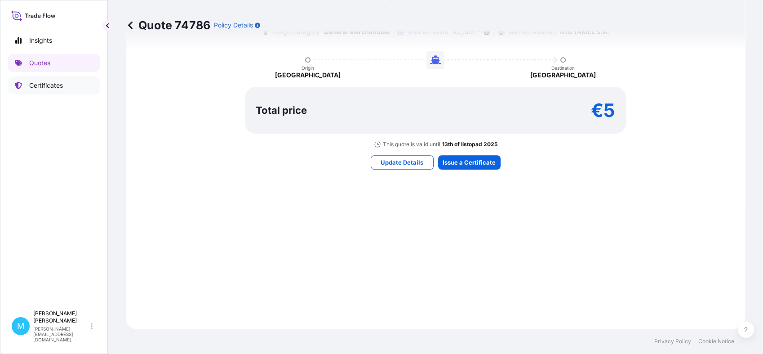
click at [36, 84] on p "Certificates" at bounding box center [46, 85] width 34 height 9
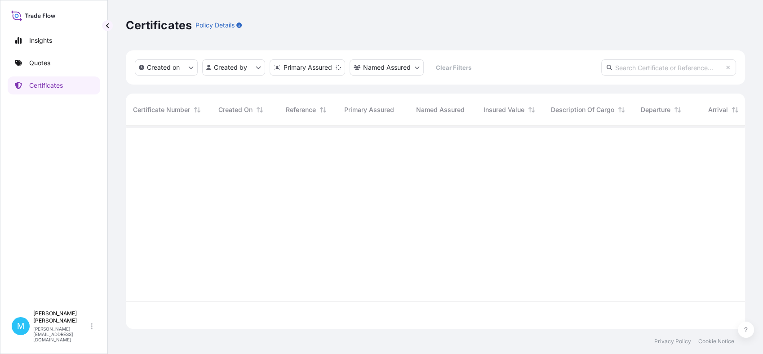
scroll to position [199, 611]
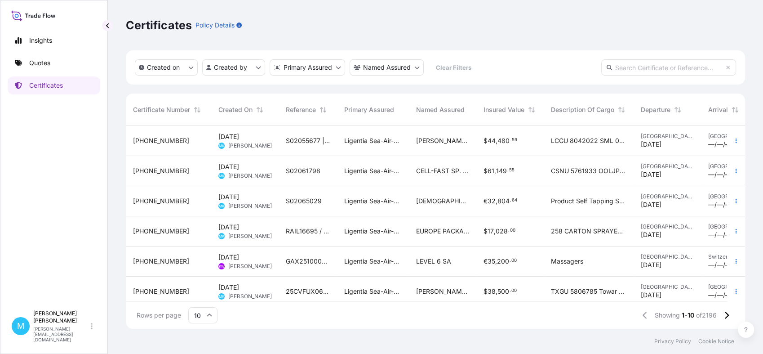
click at [286, 137] on span "S02055677 || LCL KOLEJ" at bounding box center [308, 140] width 44 height 9
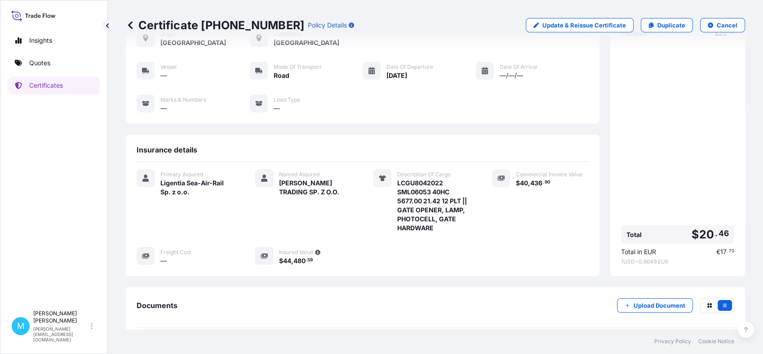
scroll to position [137, 0]
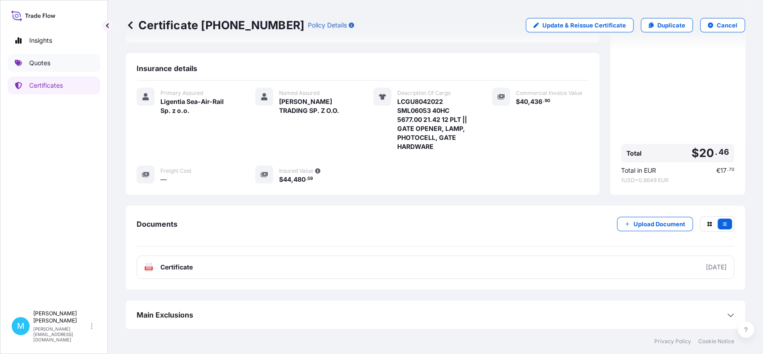
click at [66, 68] on link "Quotes" at bounding box center [54, 63] width 93 height 18
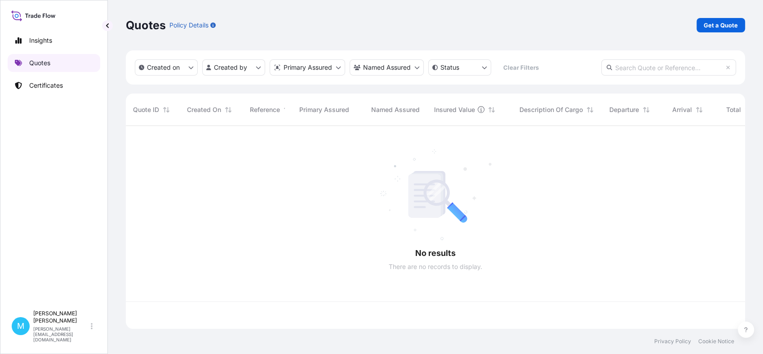
scroll to position [199, 611]
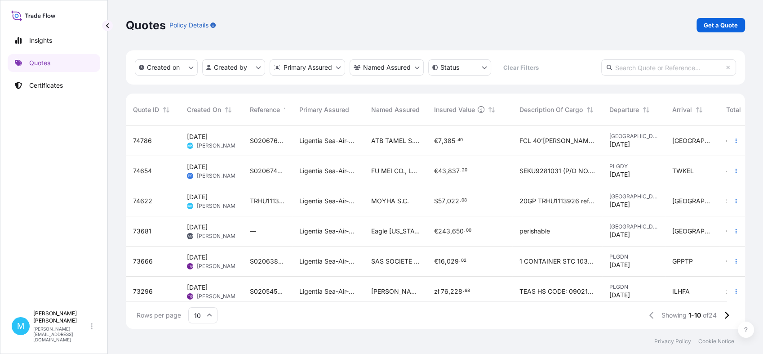
click at [636, 67] on input "text" at bounding box center [668, 67] width 135 height 16
paste input "74622"
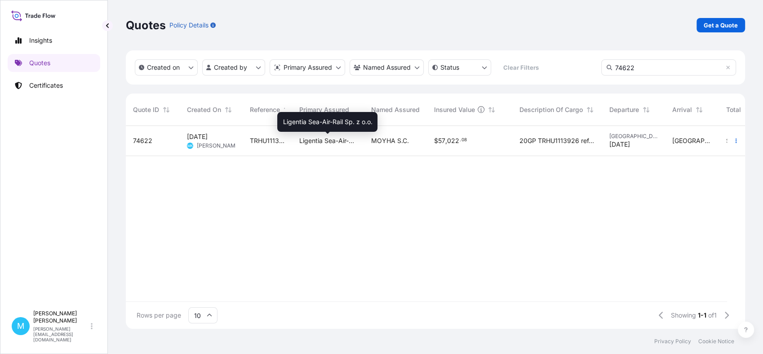
type input "74622"
click at [338, 137] on span "Ligentia Sea-Air-Rail Sp. z o.o." at bounding box center [328, 140] width 58 height 9
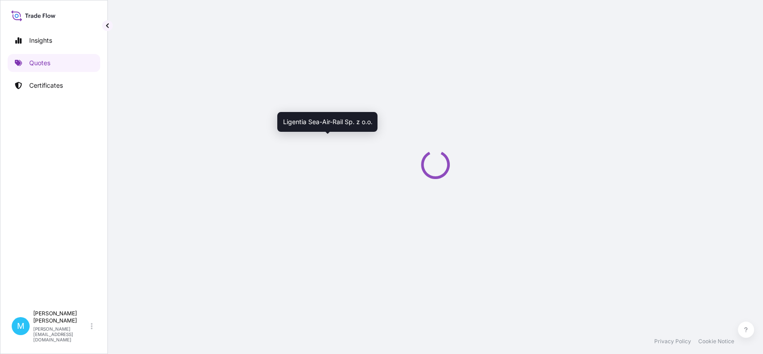
select select "Sea"
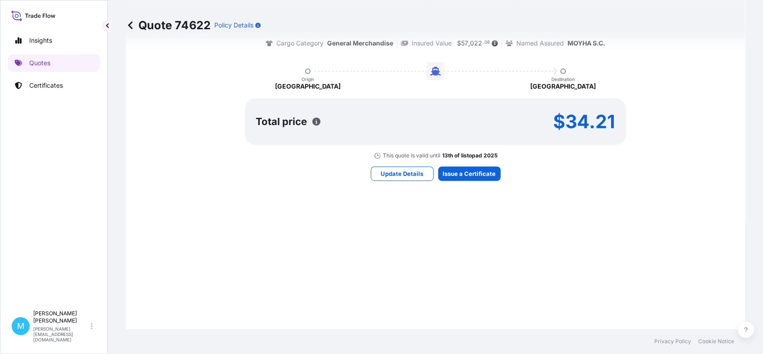
scroll to position [528, 0]
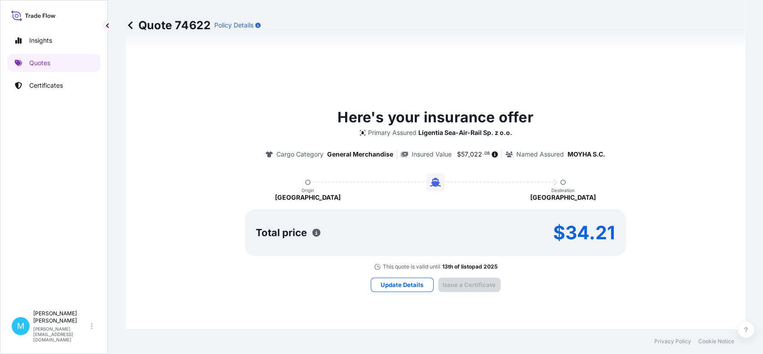
type input "[DATE]"
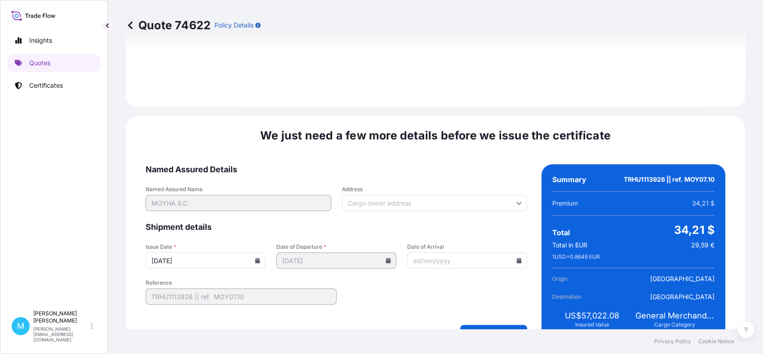
scroll to position [1017, 0]
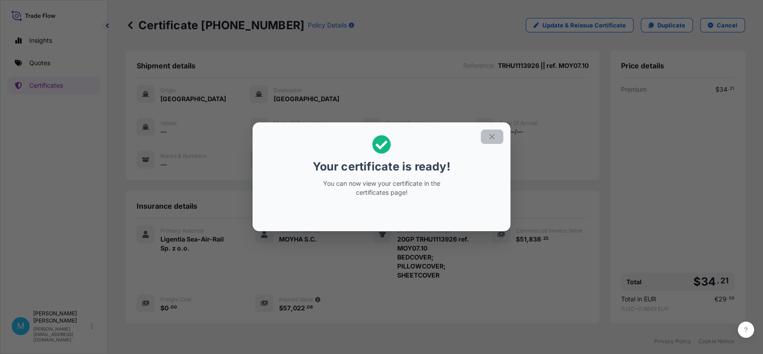
click at [487, 135] on button "button" at bounding box center [492, 136] width 22 height 14
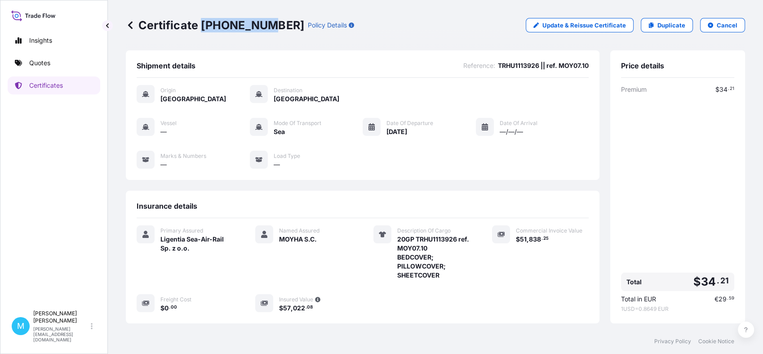
drag, startPoint x: 270, startPoint y: 24, endPoint x: 201, endPoint y: 24, distance: 68.3
click at [201, 24] on p "Certificate [PHONE_NUMBER]" at bounding box center [215, 25] width 178 height 14
copy p "31440-2235"
click at [295, 46] on div "Certificate [PHONE_NUMBER] Policy Details Update & Reissue Certificate Duplicat…" at bounding box center [435, 25] width 619 height 50
drag, startPoint x: 281, startPoint y: 24, endPoint x: 141, endPoint y: 26, distance: 140.2
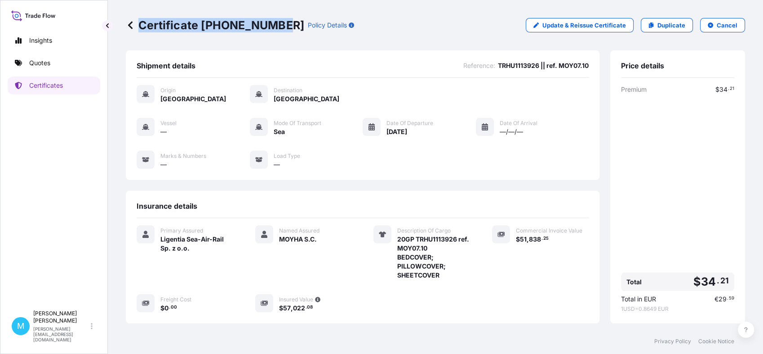
click at [141, 26] on p "Certificate [PHONE_NUMBER]" at bounding box center [215, 25] width 178 height 14
copy p "Certificate [PHONE_NUMBER]"
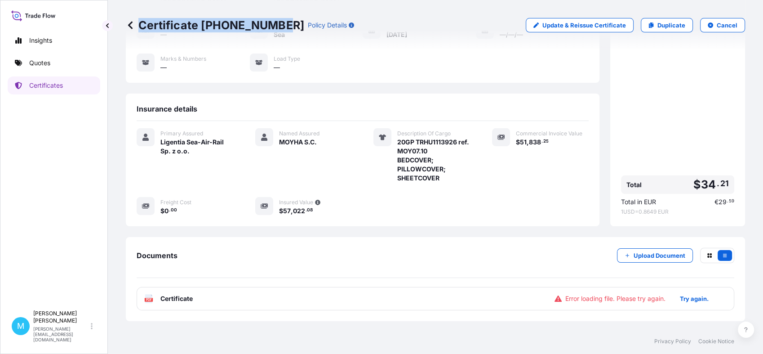
scroll to position [128, 0]
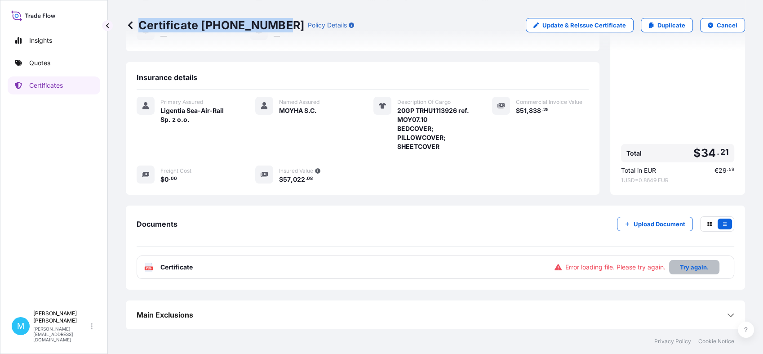
click at [681, 268] on p "Try again." at bounding box center [694, 266] width 29 height 9
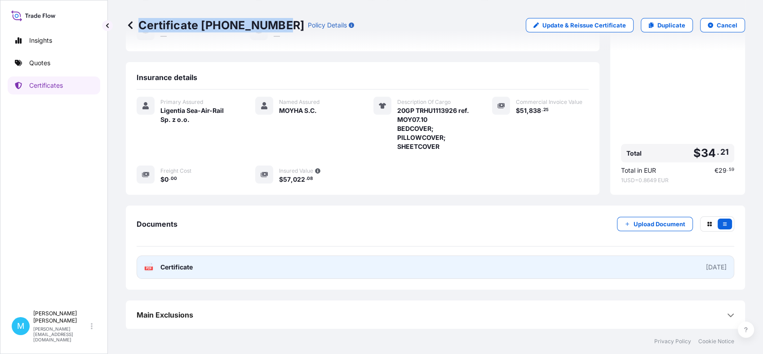
click at [435, 266] on link "PDF Certificate [DATE]" at bounding box center [436, 266] width 598 height 23
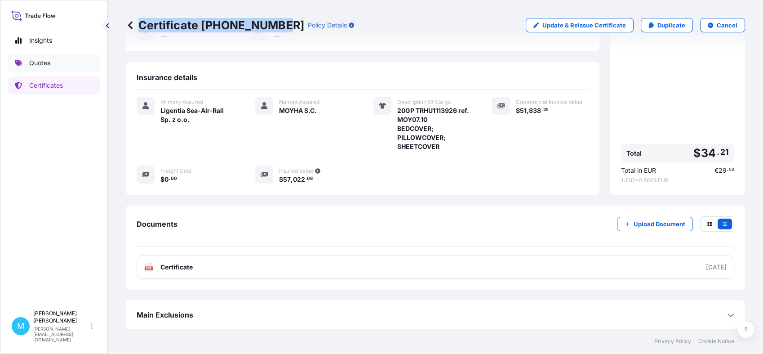
click at [52, 60] on link "Quotes" at bounding box center [54, 63] width 93 height 18
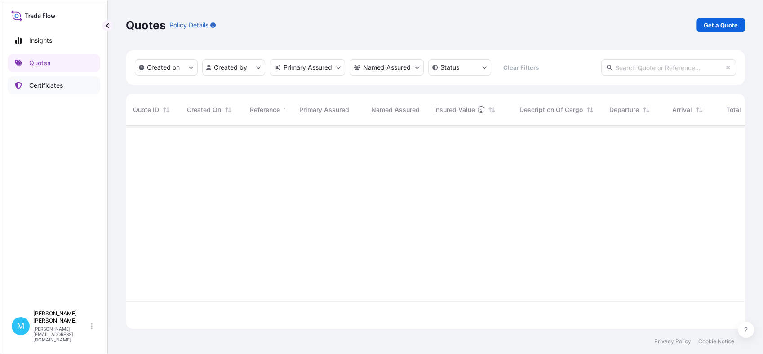
scroll to position [199, 611]
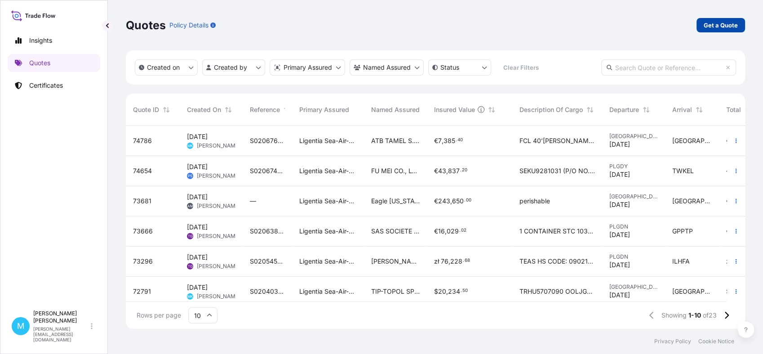
click at [722, 22] on p "Get a Quote" at bounding box center [721, 25] width 34 height 9
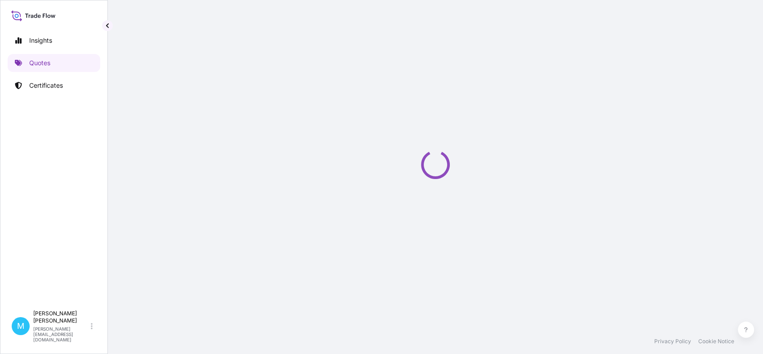
select select "Sea"
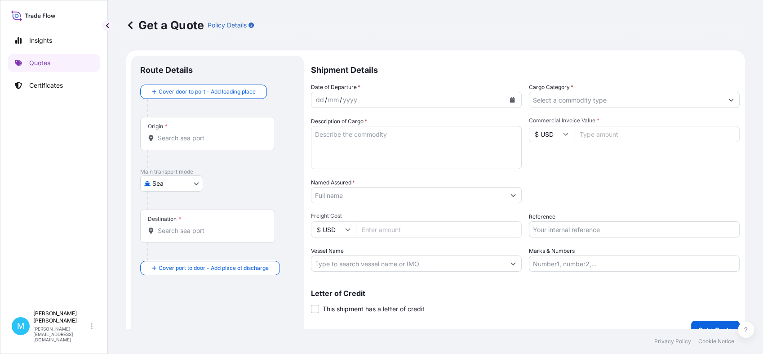
scroll to position [14, 0]
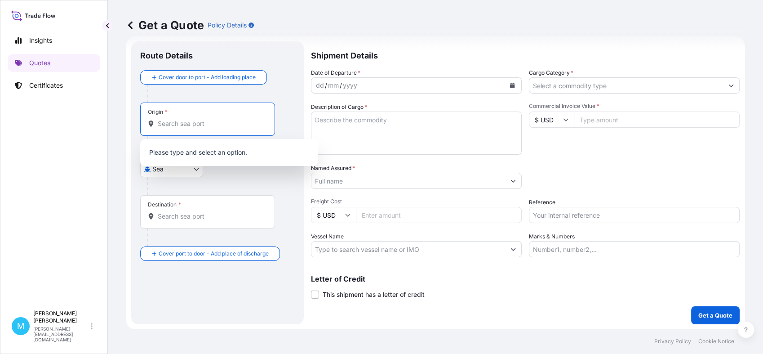
click at [204, 126] on input "Origin *" at bounding box center [211, 123] width 106 height 9
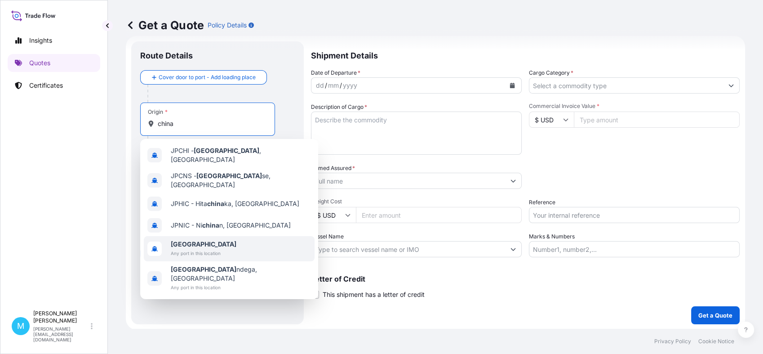
click at [186, 248] on span "Any port in this location" at bounding box center [204, 252] width 66 height 9
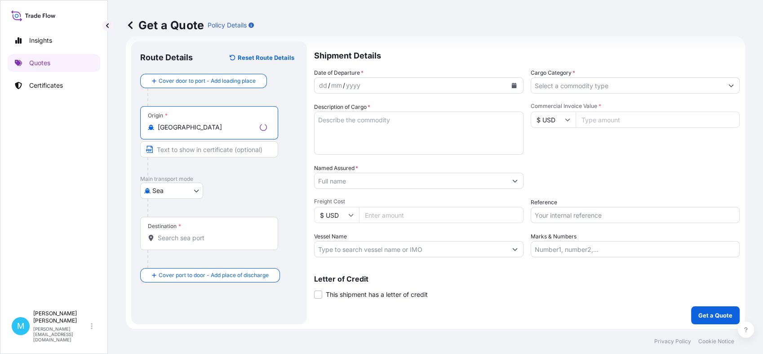
type input "[GEOGRAPHIC_DATA]"
click at [174, 237] on input "Destination *" at bounding box center [212, 237] width 109 height 9
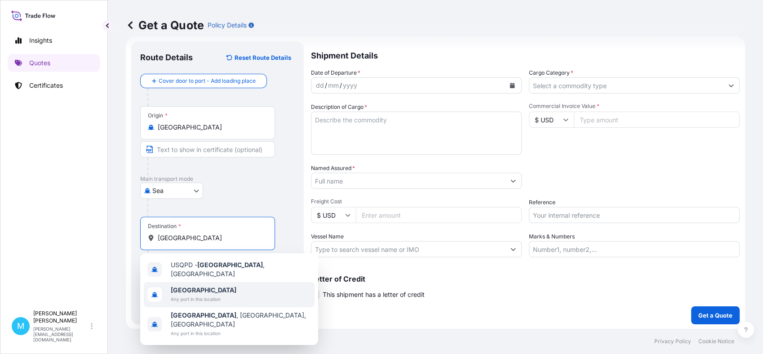
click at [189, 294] on span "Any port in this location" at bounding box center [204, 298] width 66 height 9
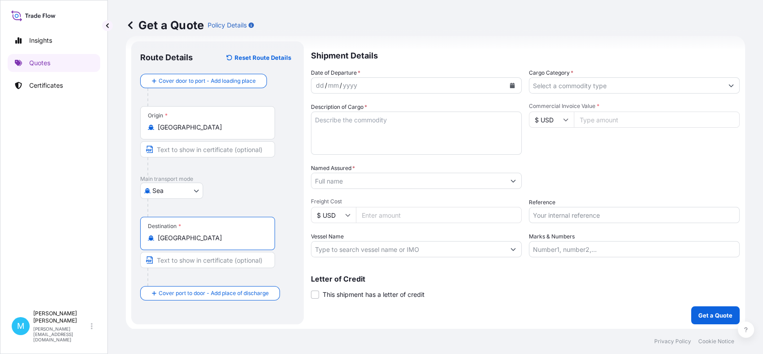
type input "[GEOGRAPHIC_DATA]"
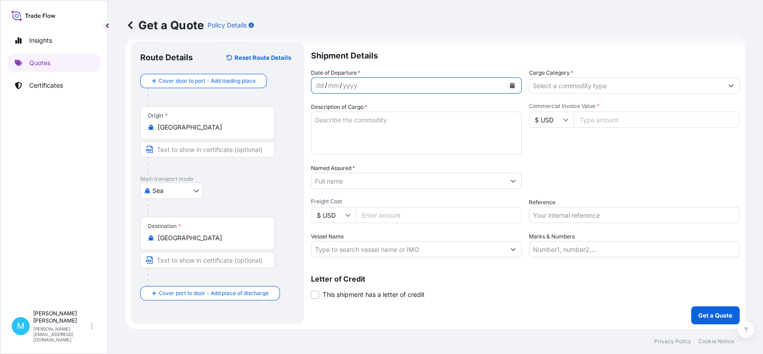
click at [510, 85] on icon "Calendar" at bounding box center [512, 85] width 5 height 5
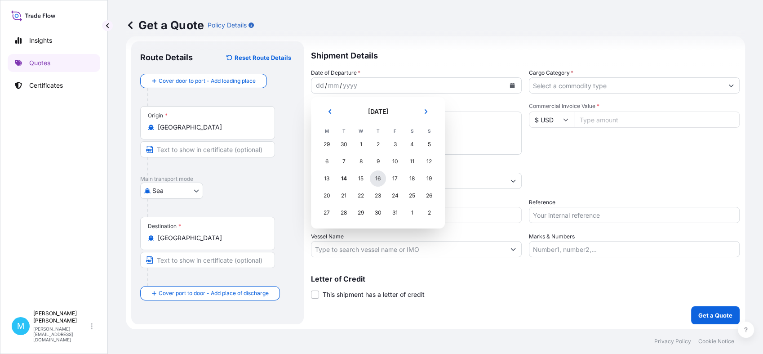
click at [380, 178] on div "16" at bounding box center [378, 178] width 16 height 16
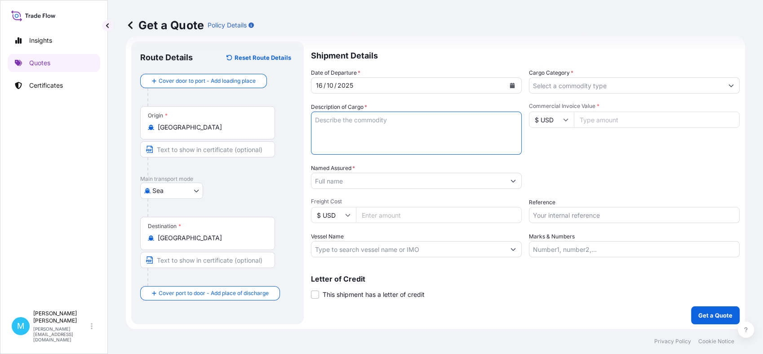
click at [364, 129] on textarea "Description of Cargo *" at bounding box center [416, 132] width 211 height 43
paste textarea "OOCU1208670 OOLKRB1450 20GP 9117.00 KG 28.50 M3 649 CTN"
paste textarea "AXE SHARPENER BRUSH HOOK"
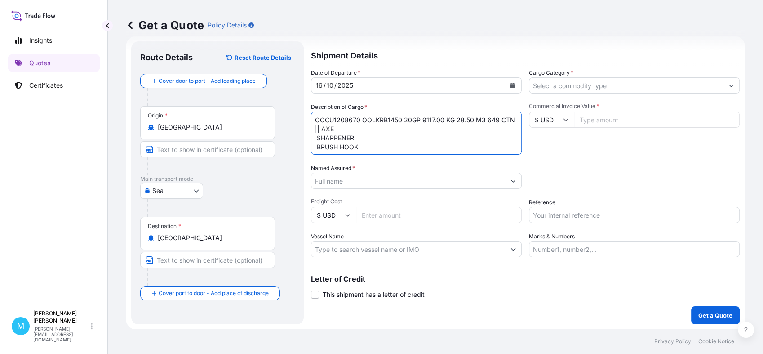
click at [318, 138] on textarea "OOCU1208670 OOLKRB1450 20GP 9117.00 KG 28.50 M3 649 CTN || AXE SHARPENER BRUSH …" at bounding box center [416, 132] width 211 height 43
click at [318, 139] on textarea "OOCU1208670 OOLKRB1450 20GP 9117.00 KG 28.50 M3 649 CTN || AXE, SHARPENER BRUSH…" at bounding box center [416, 132] width 211 height 43
type textarea "OOCU1208670 OOLKRB1450 20GP 9117.00 KG 28.50 M3 649 CTN || AXE, SHARPENER, BRUS…"
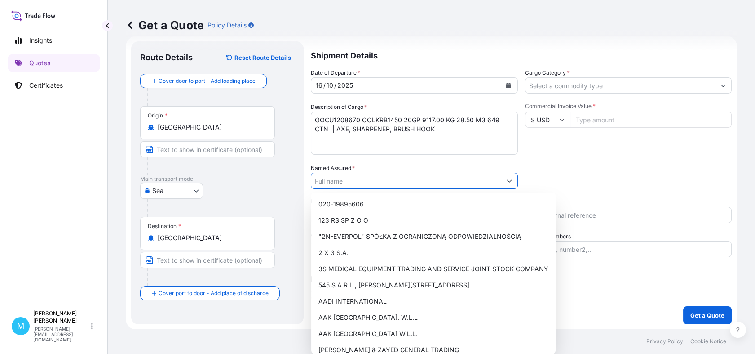
click at [357, 183] on input "Named Assured *" at bounding box center [406, 181] width 190 height 16
paste input "FLORALAND"
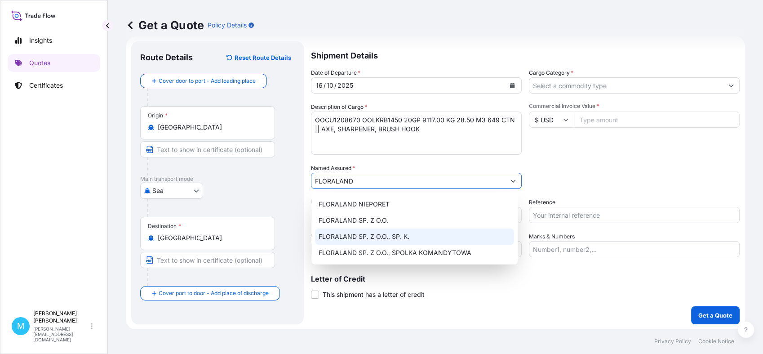
click at [406, 232] on span "FLORALAND SP. Z O.O., SP. K." at bounding box center [364, 236] width 91 height 9
type input "FLORALAND SP. Z O.O., SP. K."
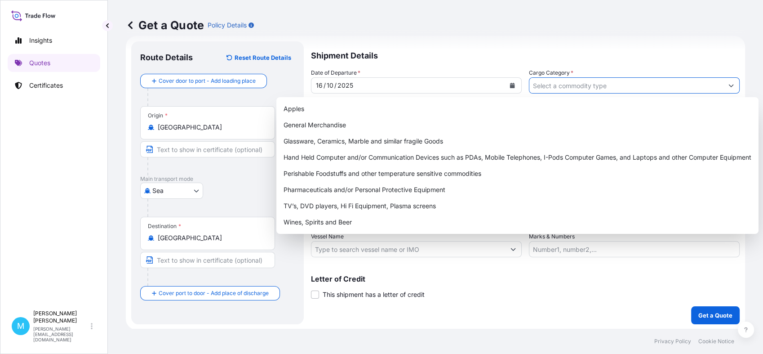
click at [582, 84] on input "Cargo Category *" at bounding box center [626, 85] width 194 height 16
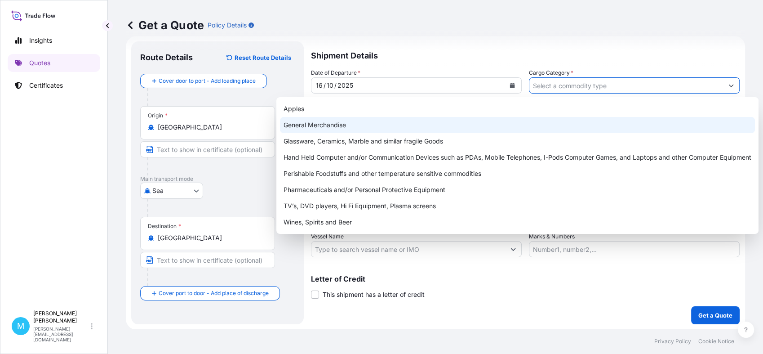
click at [347, 125] on div "General Merchandise" at bounding box center [517, 125] width 475 height 16
type input "General Merchandise"
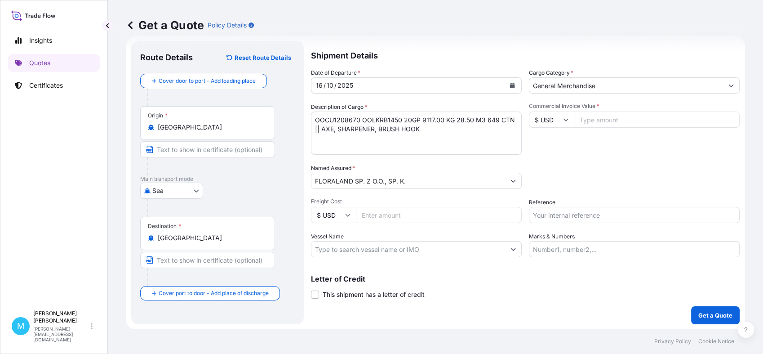
click at [598, 120] on input "Commercial Invoice Value *" at bounding box center [657, 119] width 166 height 16
paste input "52072.88"
type input "52072.88"
click at [556, 212] on input "Reference" at bounding box center [634, 215] width 211 height 16
paste input "S02065207"
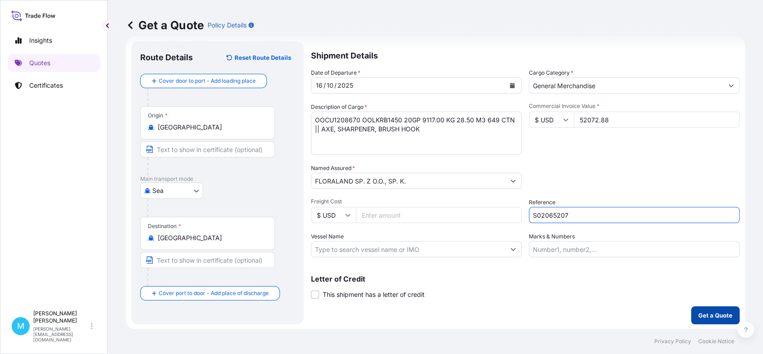
type input "S02065207"
click at [698, 311] on p "Get a Quote" at bounding box center [715, 314] width 34 height 9
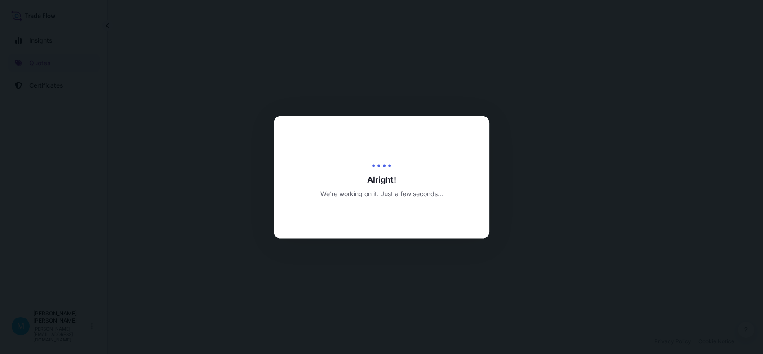
select select "Sea"
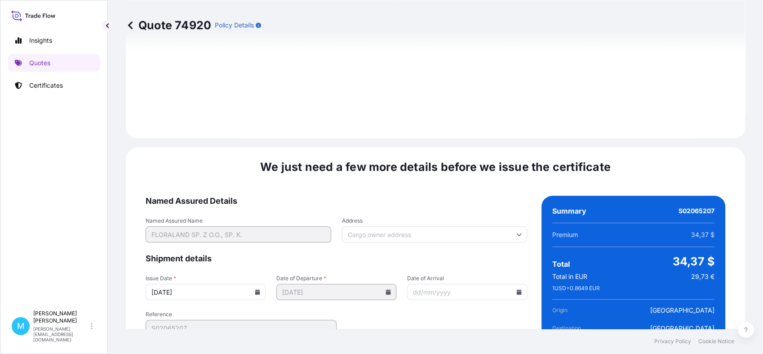
scroll to position [1017, 0]
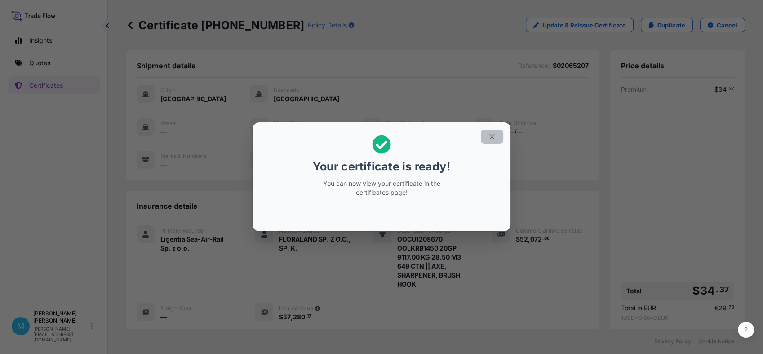
click at [495, 137] on icon "button" at bounding box center [492, 137] width 8 height 8
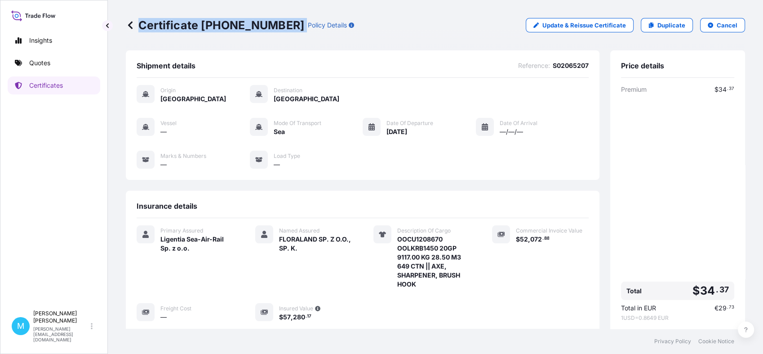
drag, startPoint x: 281, startPoint y: 25, endPoint x: 133, endPoint y: 26, distance: 147.8
click at [133, 26] on div "Certificate [PHONE_NUMBER] Policy Details" at bounding box center [240, 25] width 228 height 14
copy p "Certificate [PHONE_NUMBER]"
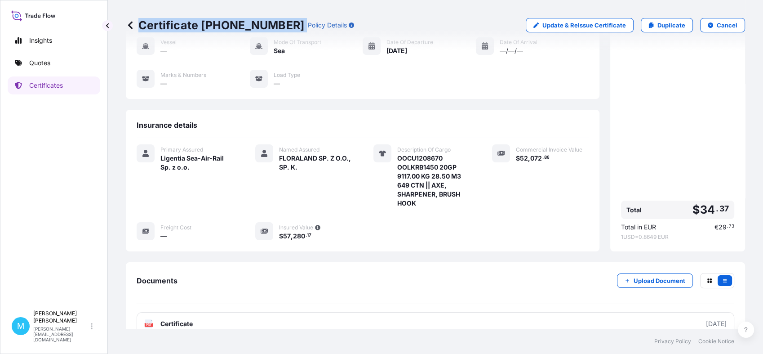
scroll to position [137, 0]
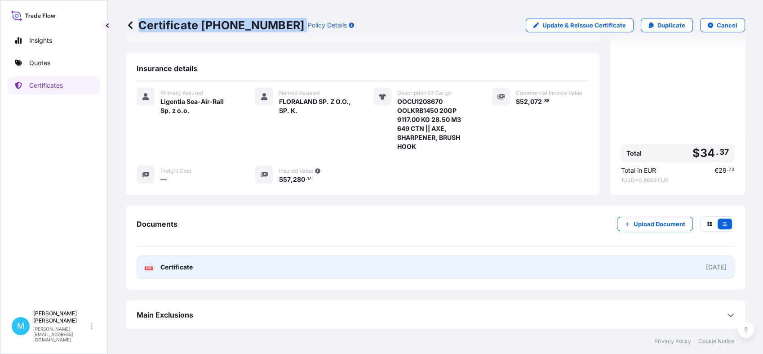
click at [368, 273] on link "PDF Certificate [DATE]" at bounding box center [436, 266] width 598 height 23
